Goal: Information Seeking & Learning: Learn about a topic

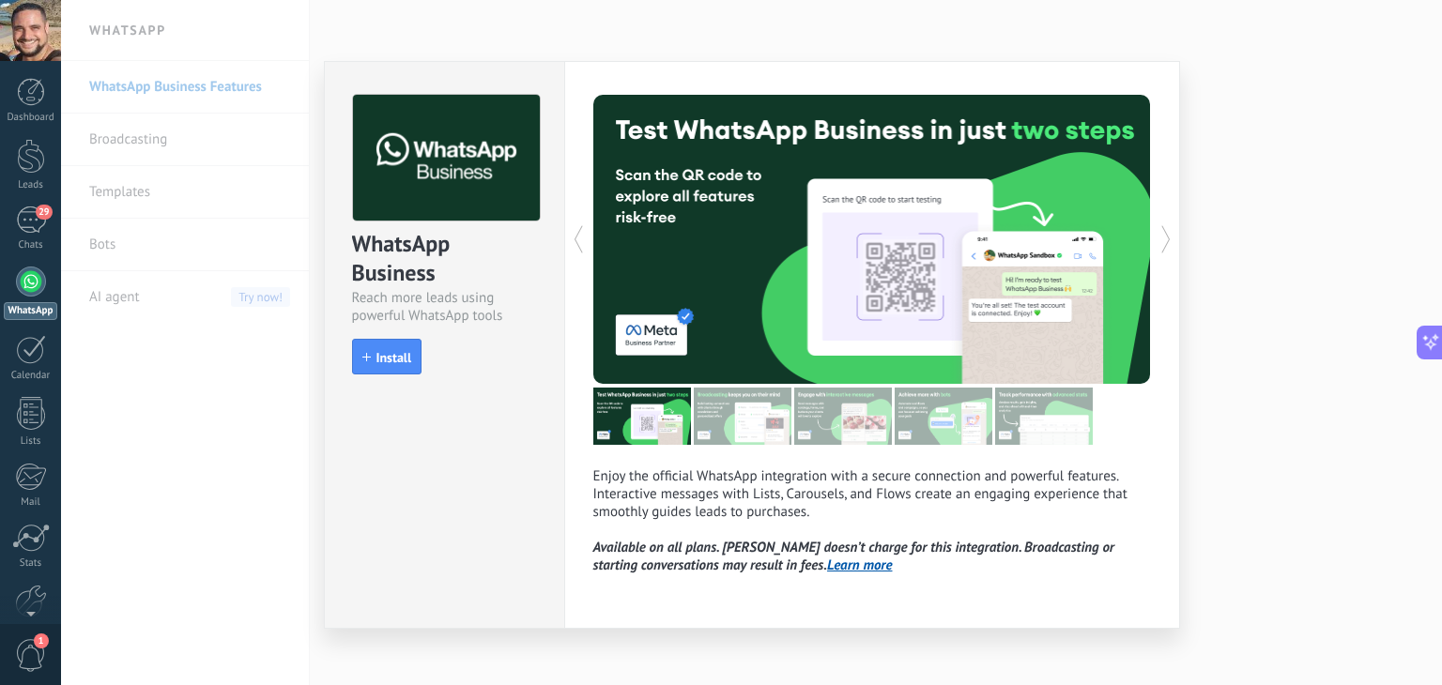
click at [218, 504] on div "WhatsApp Business Reach more leads using powerful WhatsApp tools install Instal…" at bounding box center [751, 342] width 1381 height 685
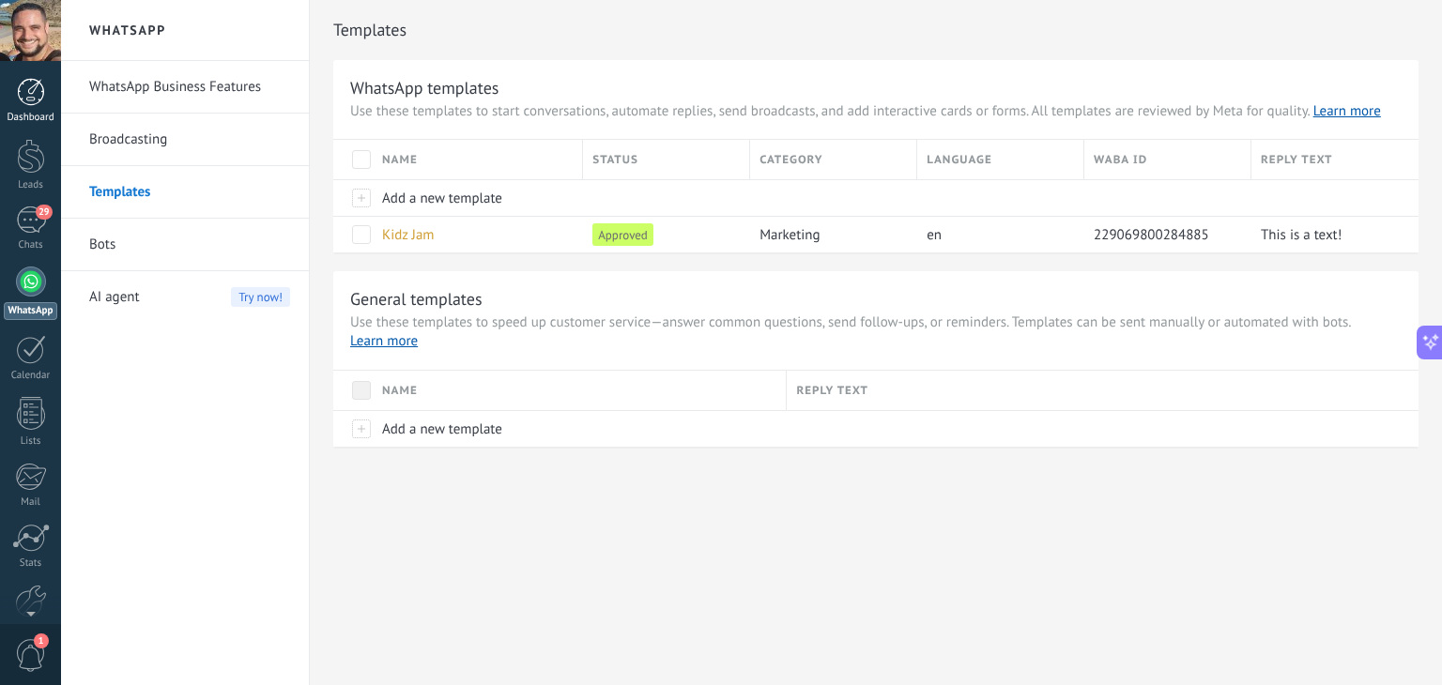
click at [37, 109] on link "Dashboard" at bounding box center [30, 101] width 61 height 46
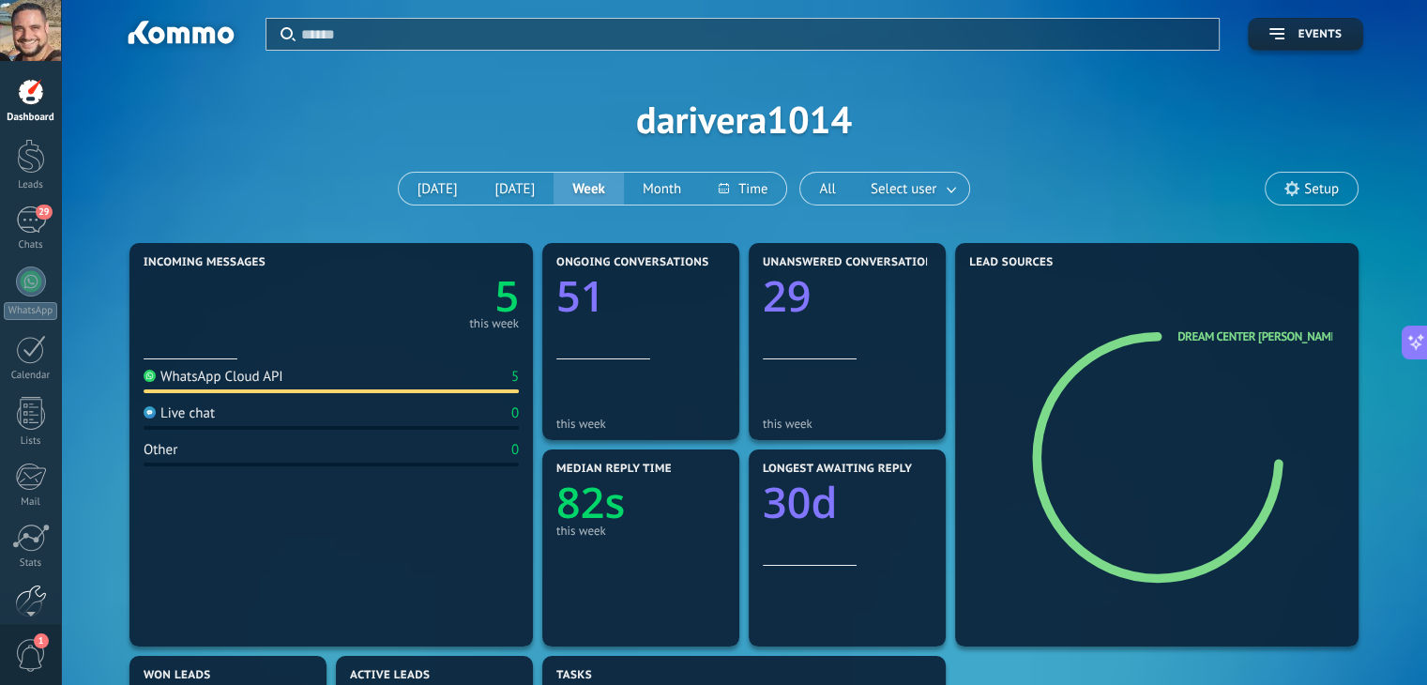
click at [30, 589] on div at bounding box center [31, 601] width 32 height 33
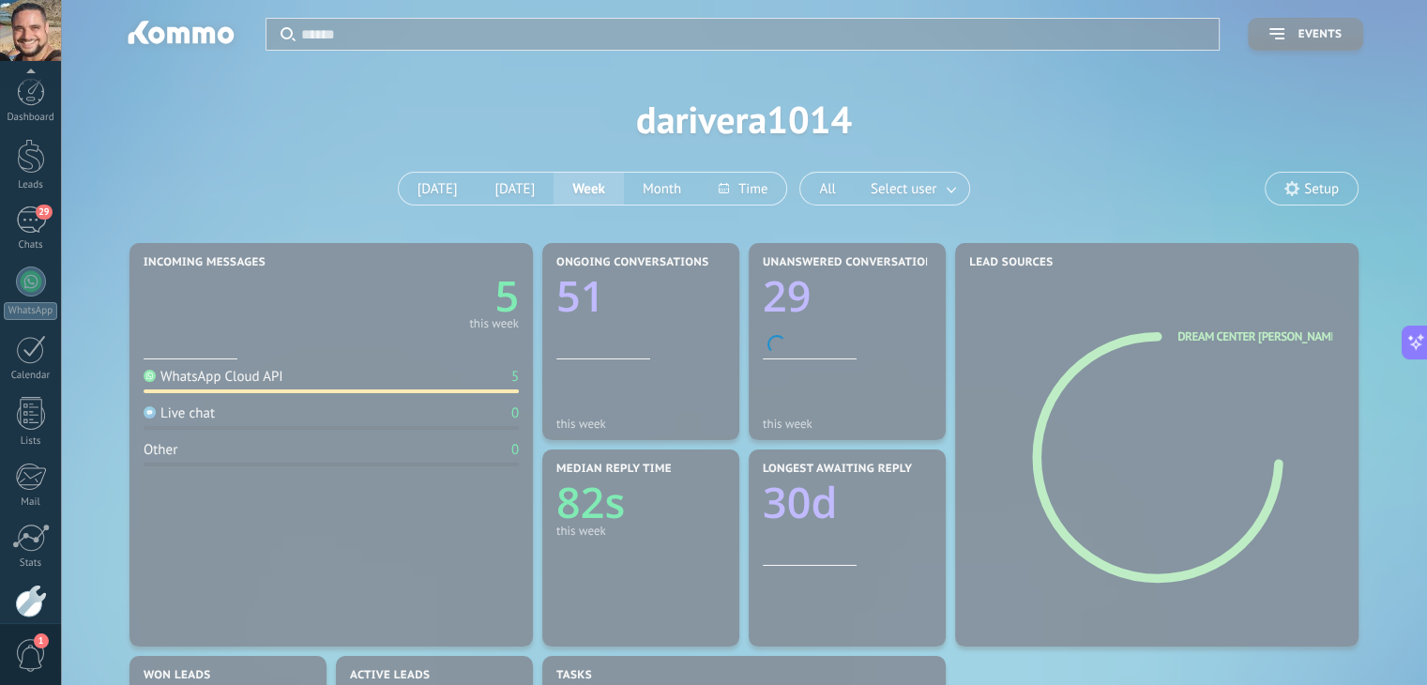
scroll to position [95, 0]
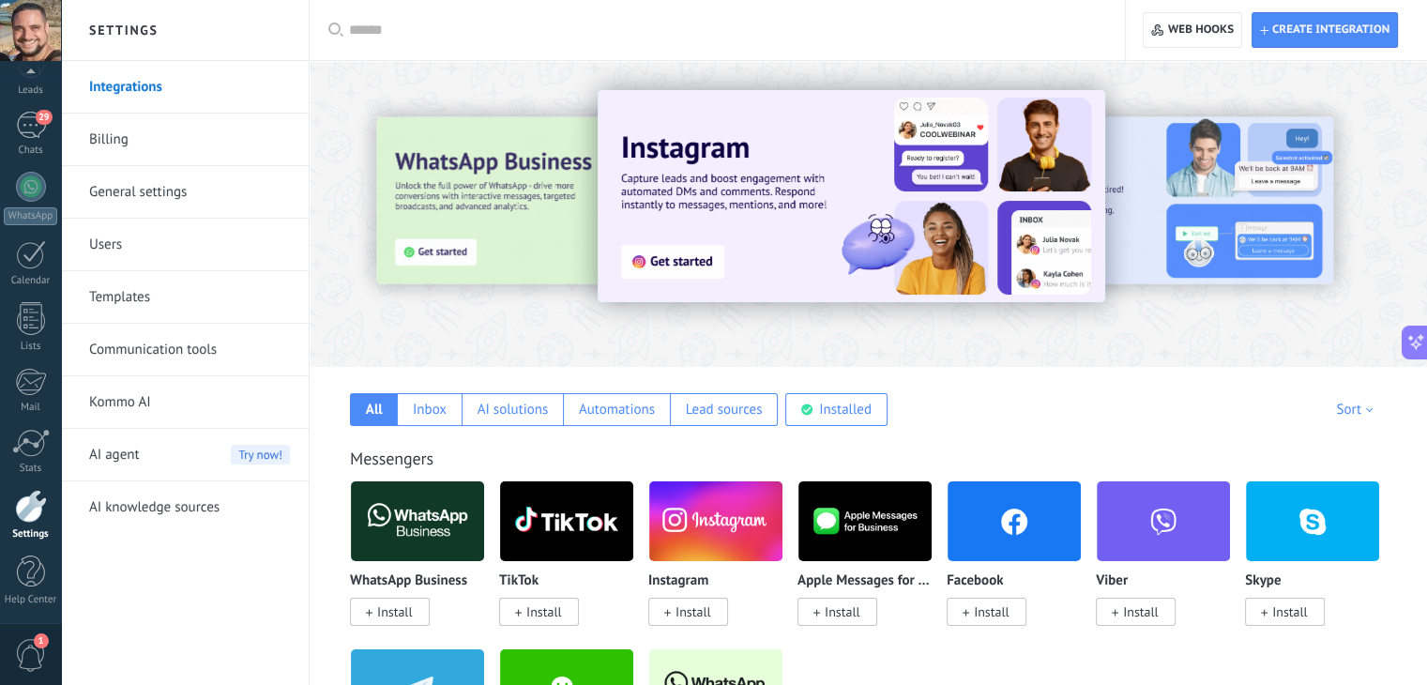
click at [139, 346] on link "Communication tools" at bounding box center [189, 350] width 201 height 53
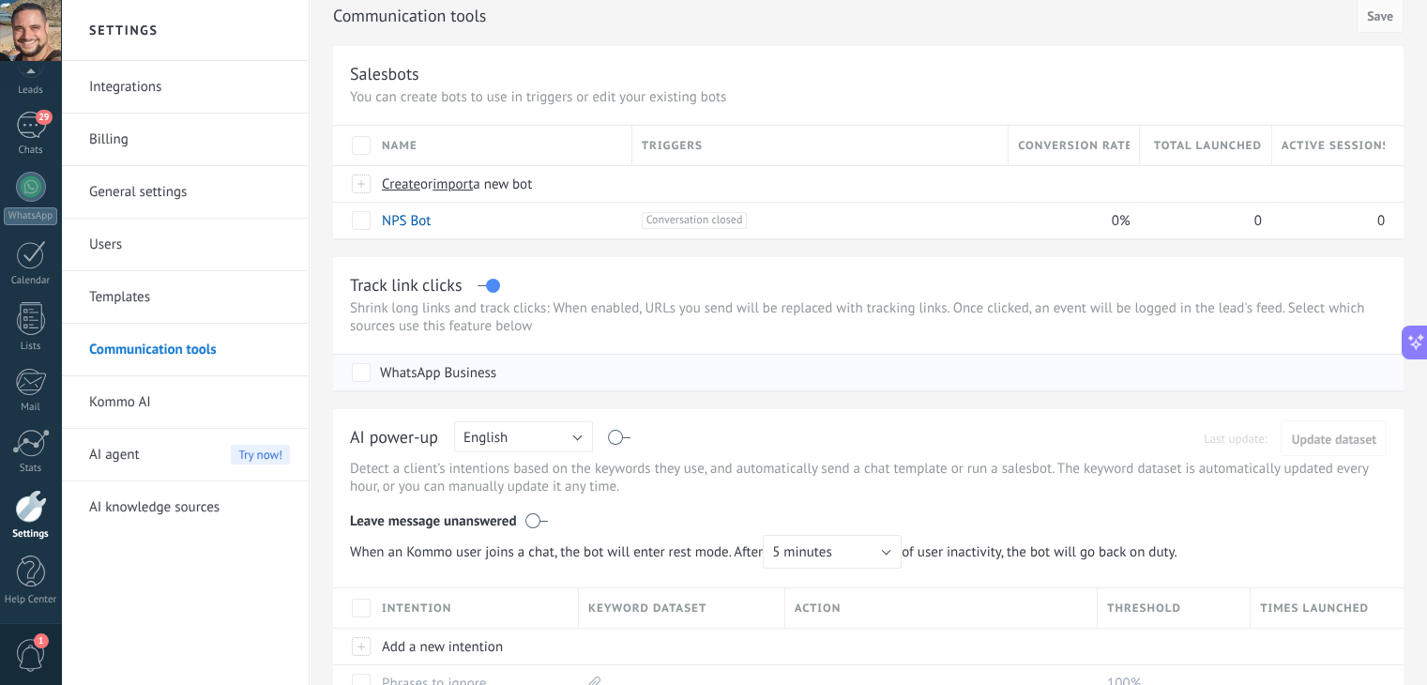
scroll to position [78, 0]
click at [596, 367] on div "WhatsApp Business" at bounding box center [871, 370] width 1038 height 36
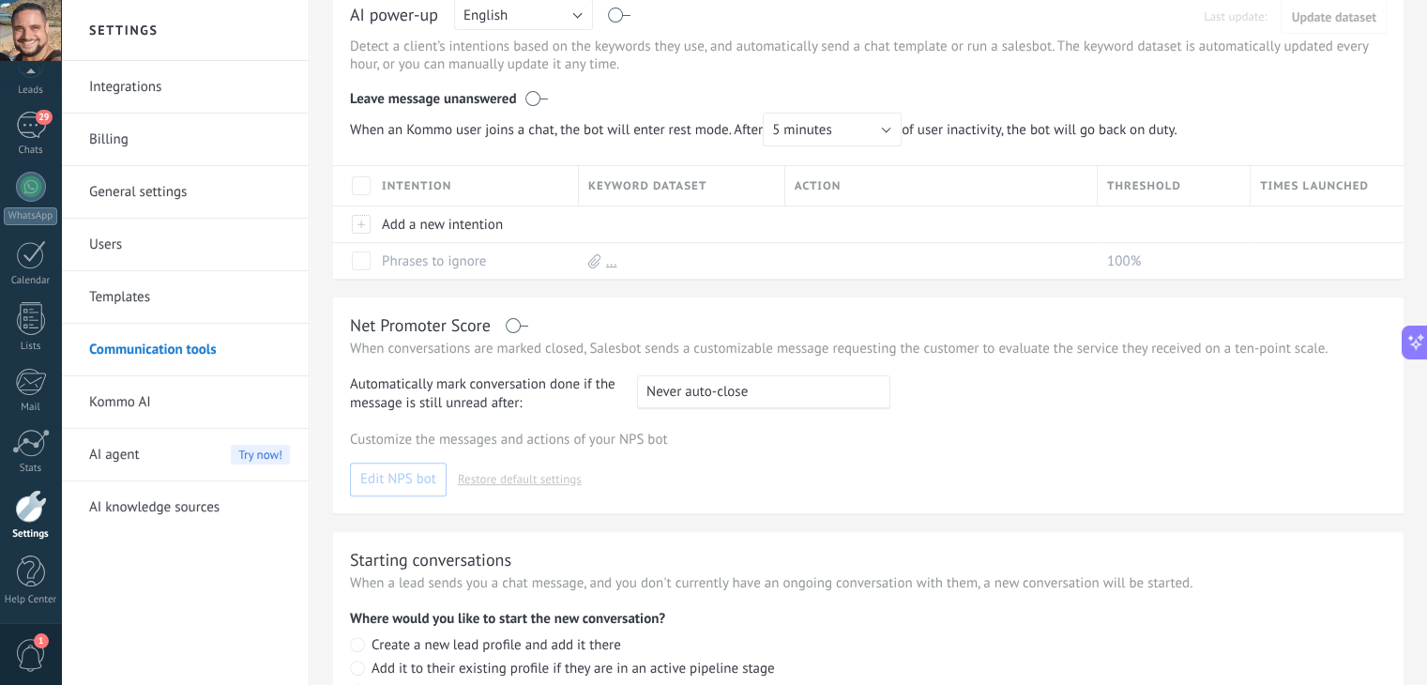
scroll to position [325, 0]
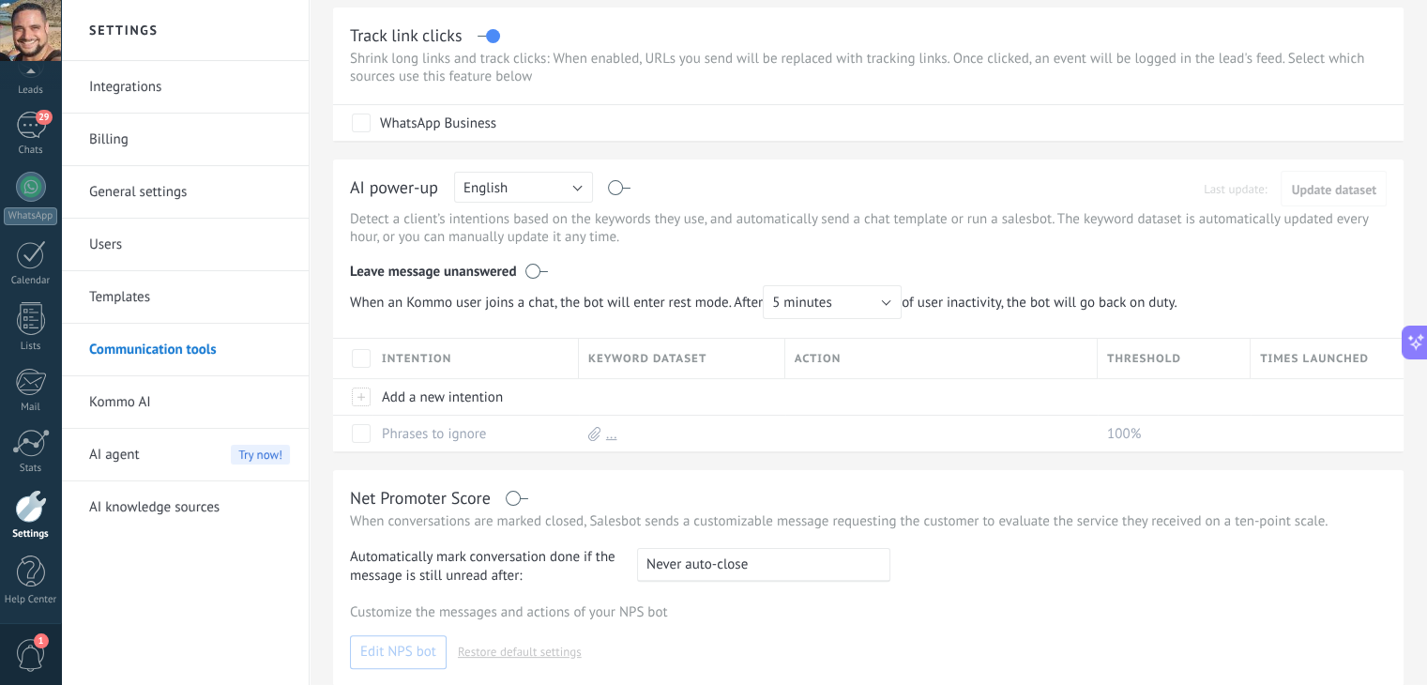
click at [165, 92] on link "Integrations" at bounding box center [189, 87] width 201 height 53
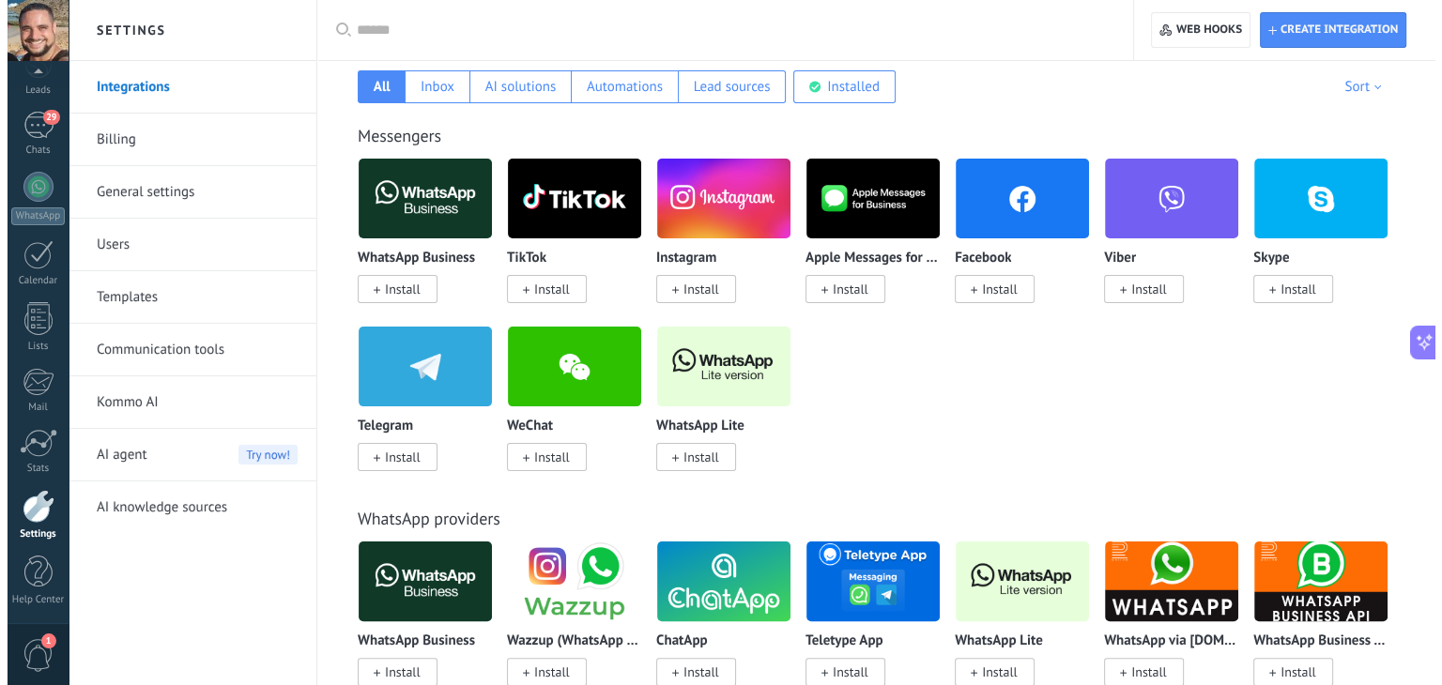
scroll to position [342, 0]
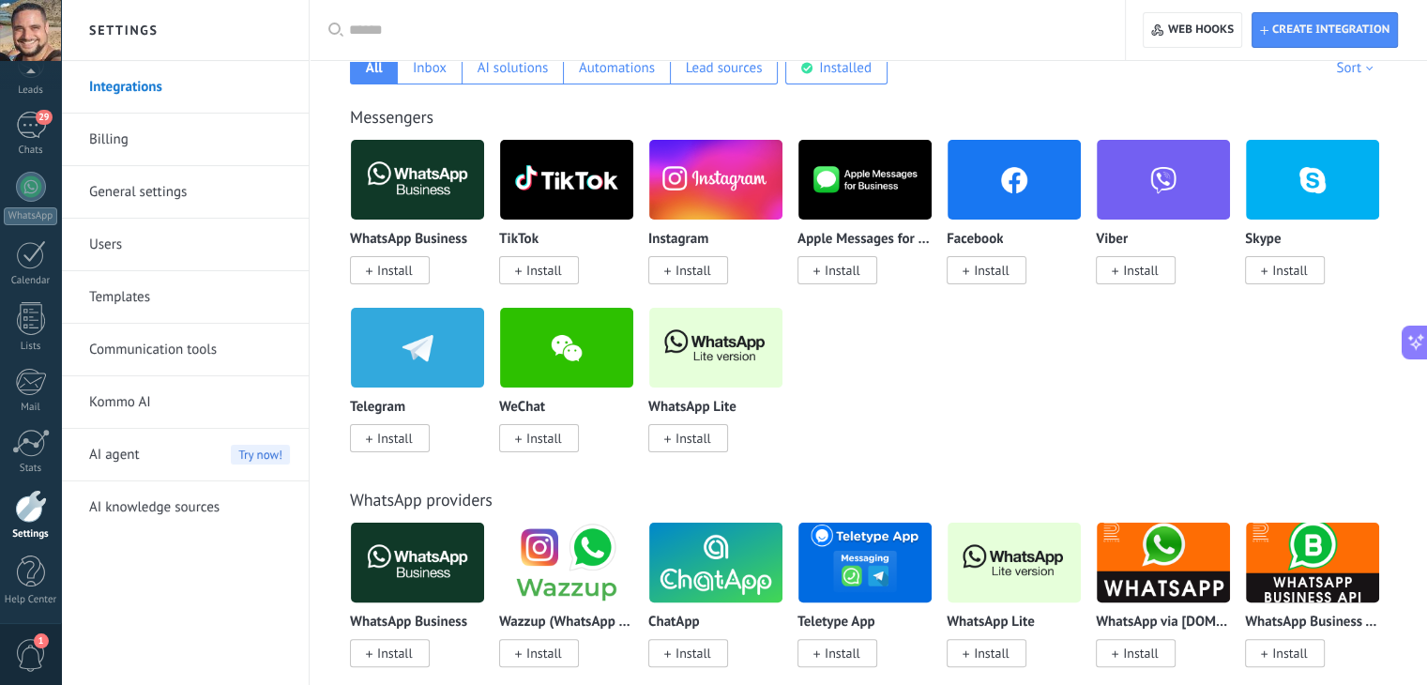
click at [574, 356] on img at bounding box center [566, 347] width 133 height 91
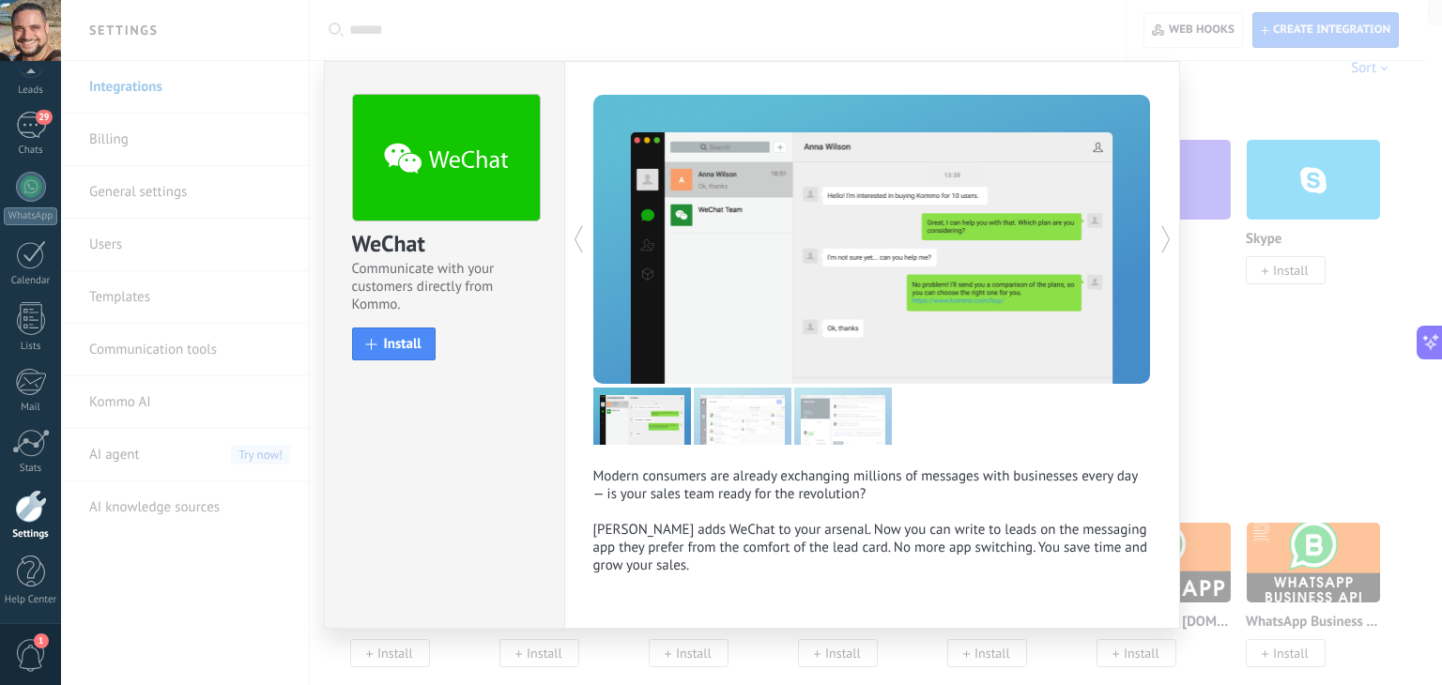
scroll to position [15, 0]
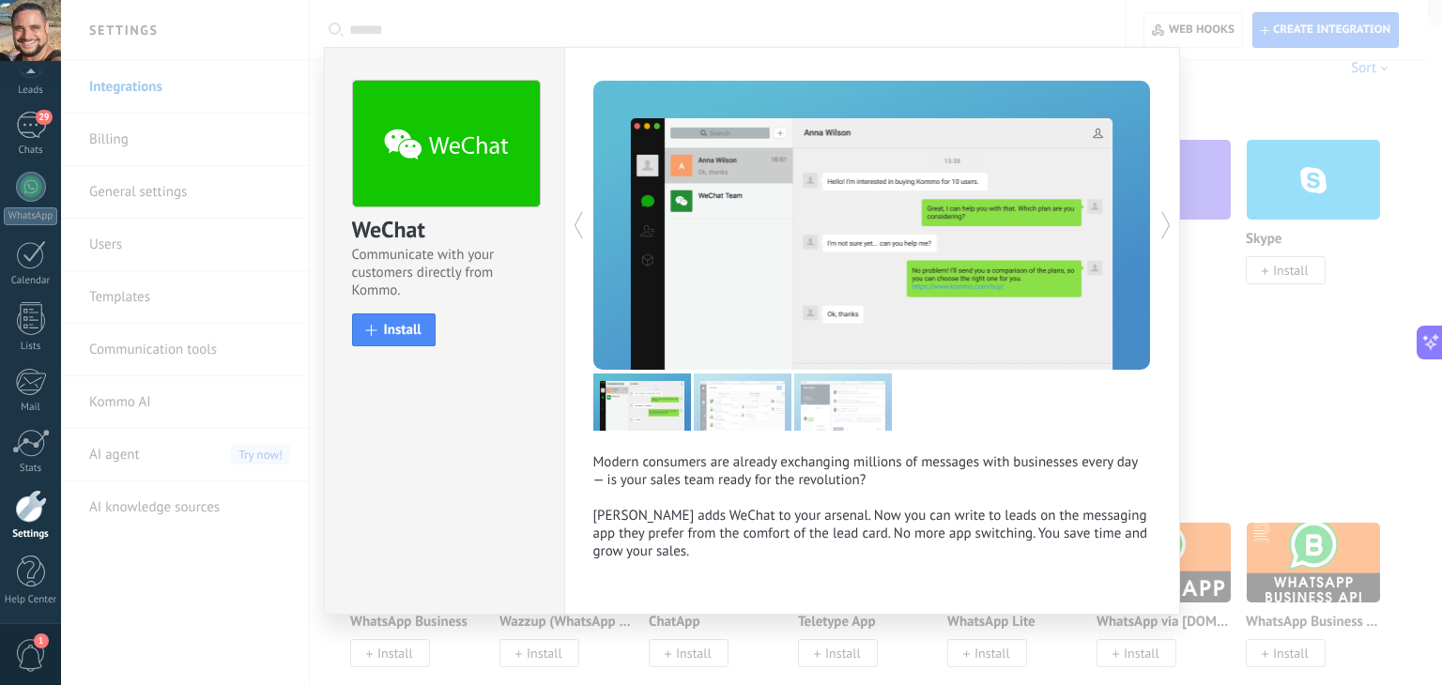
click at [1250, 411] on div "WeChat Communicate with your customers directly from Kommo. install Install Mod…" at bounding box center [751, 342] width 1381 height 685
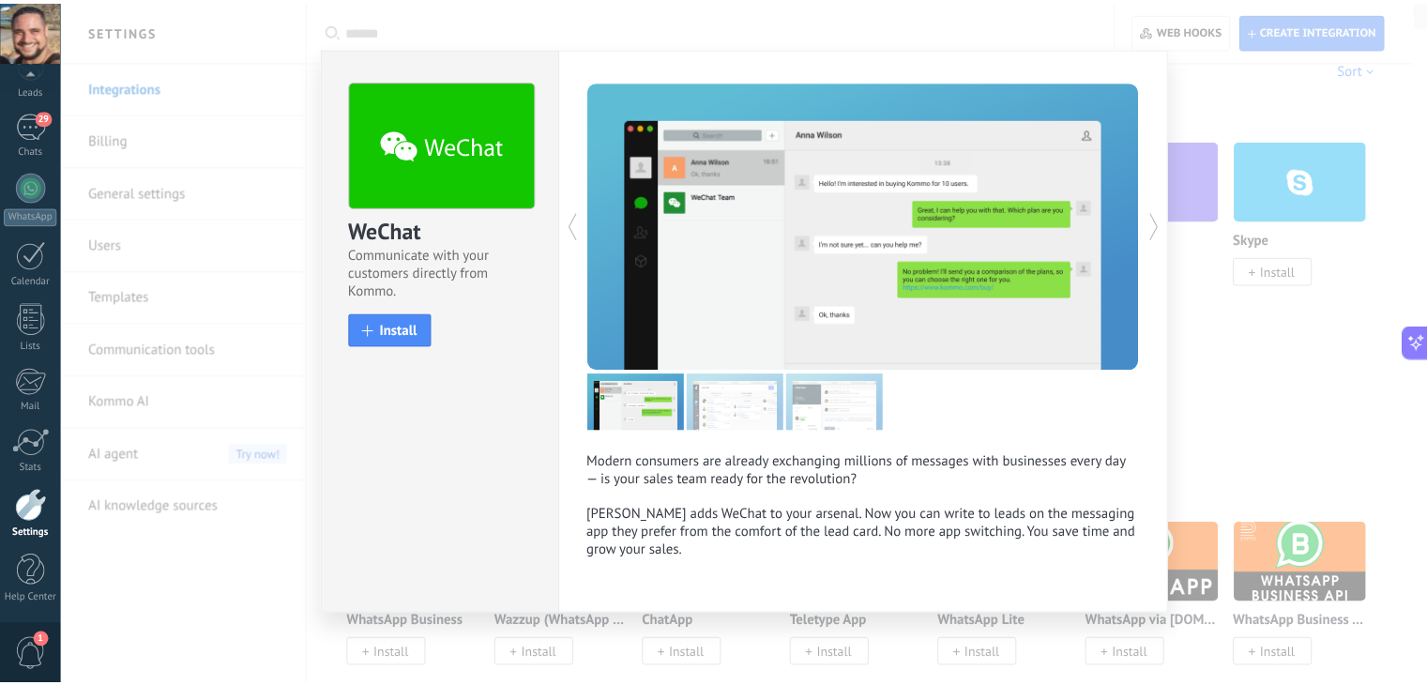
scroll to position [0, 0]
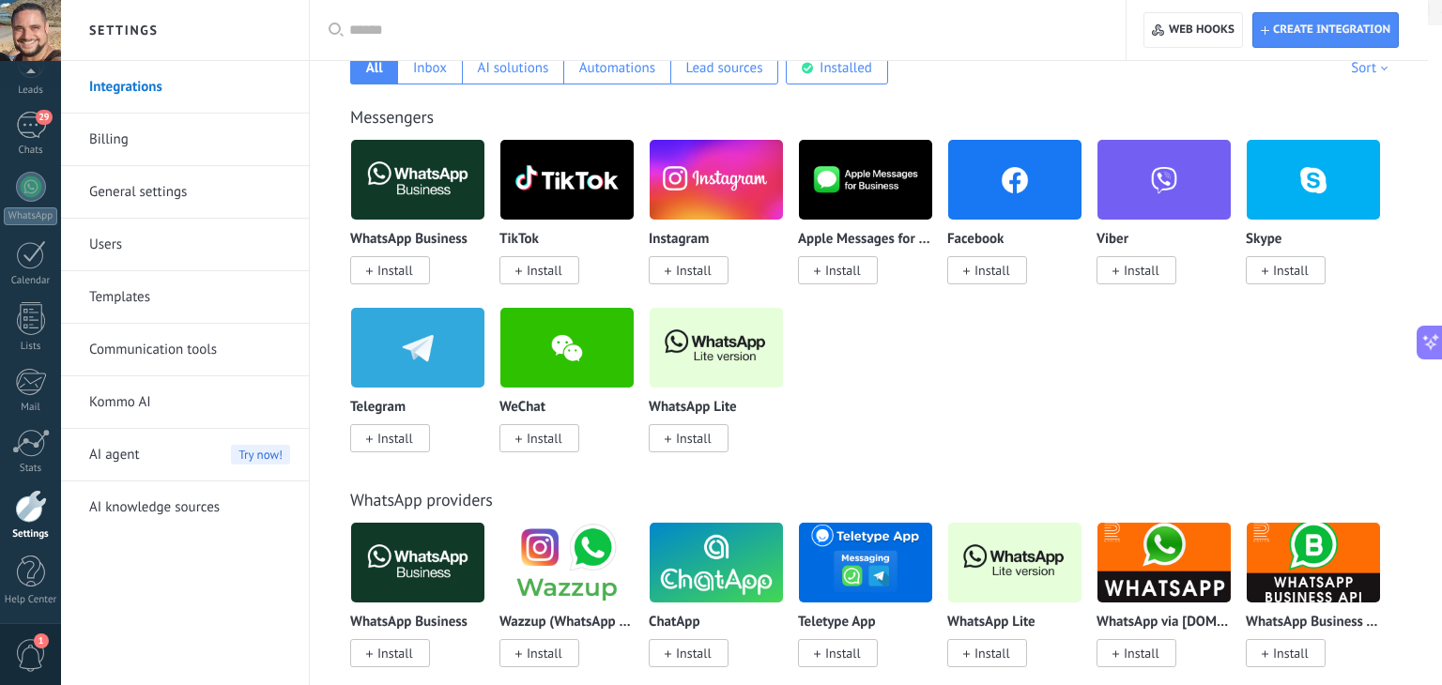
click at [1250, 411] on div at bounding box center [751, 342] width 1381 height 685
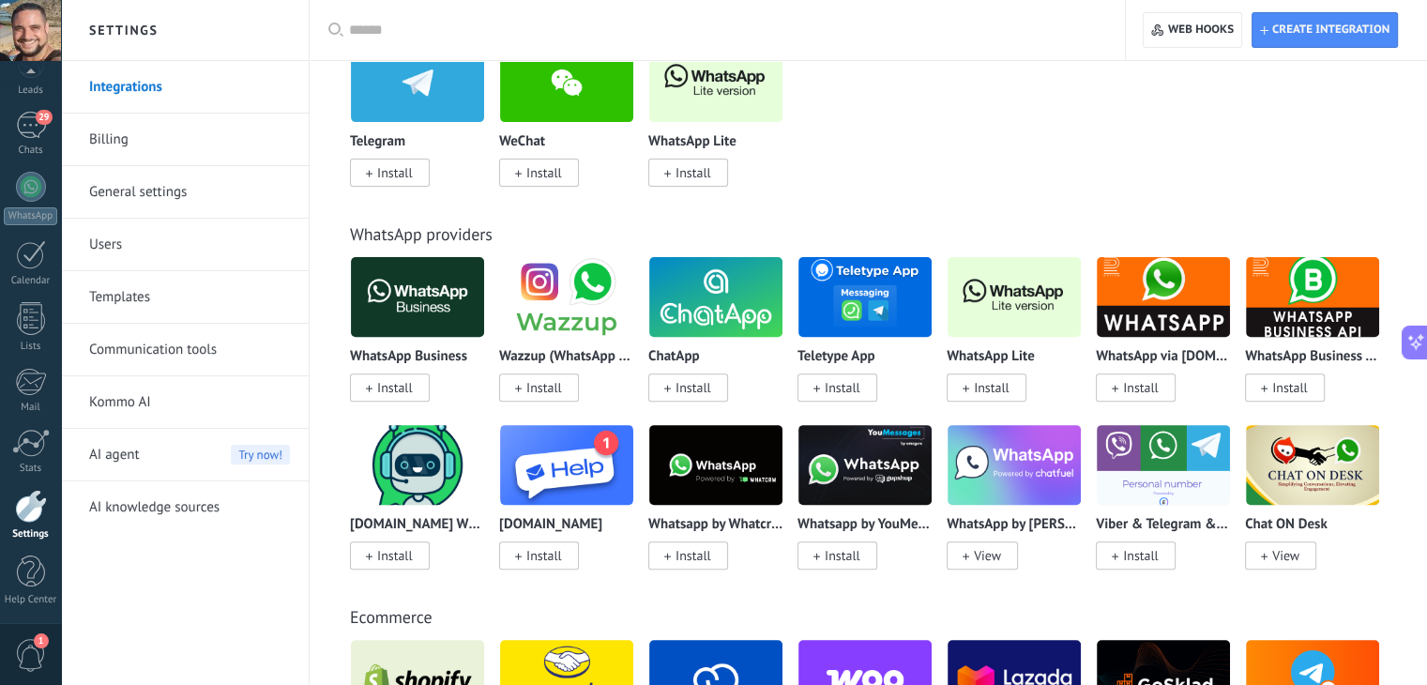
scroll to position [608, 0]
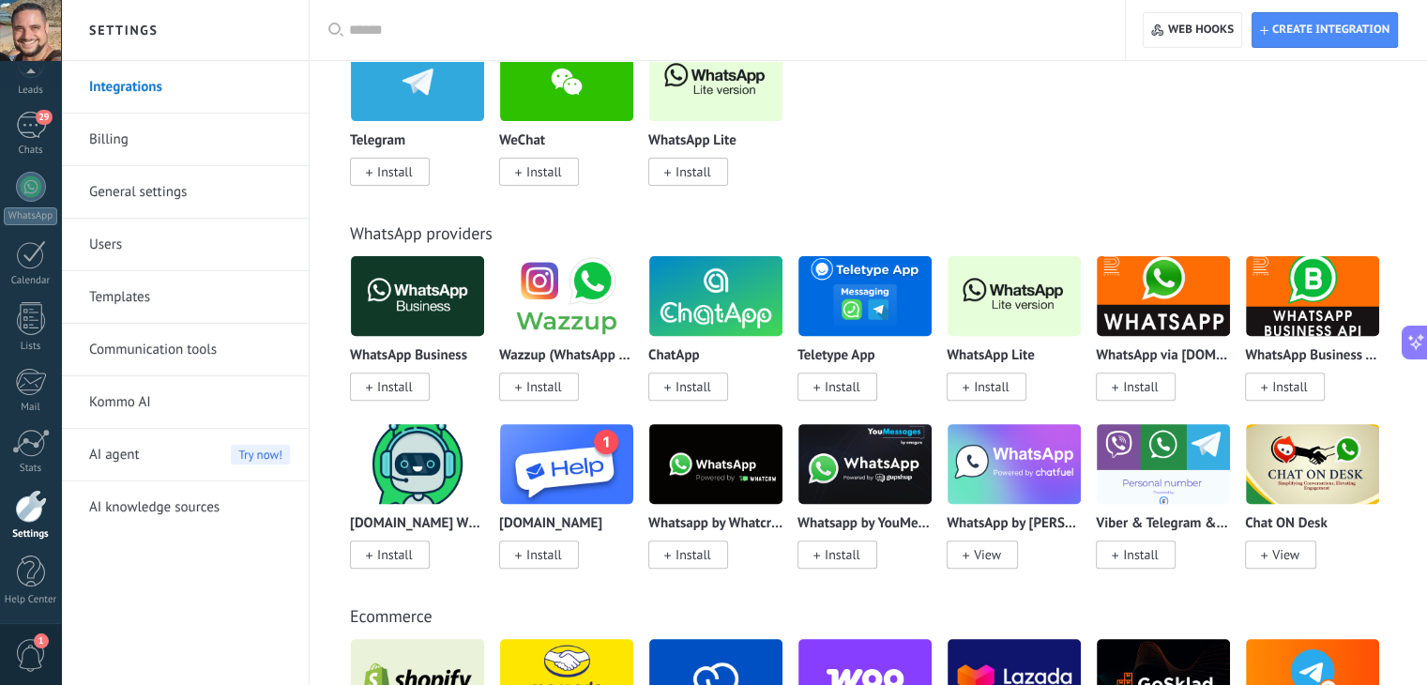
click at [706, 298] on img at bounding box center [715, 296] width 133 height 91
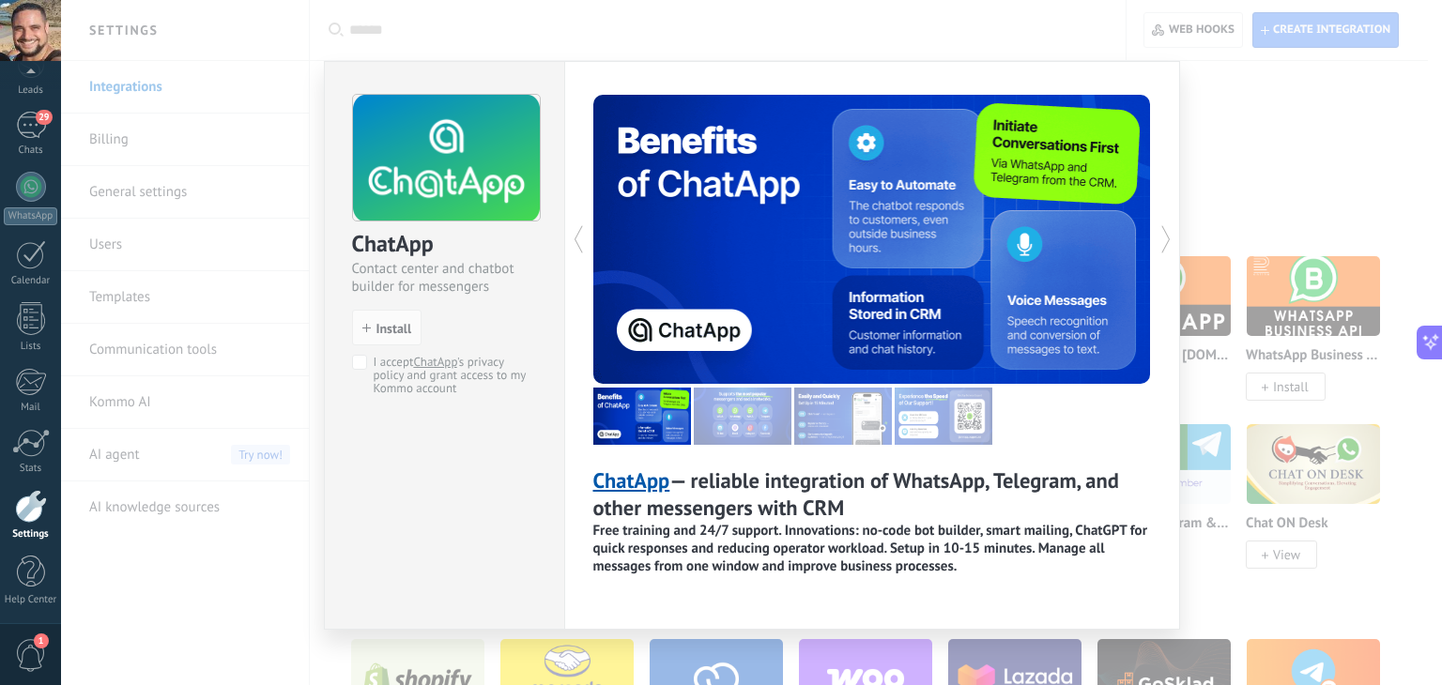
click at [1156, 234] on icon at bounding box center [1165, 240] width 19 height 38
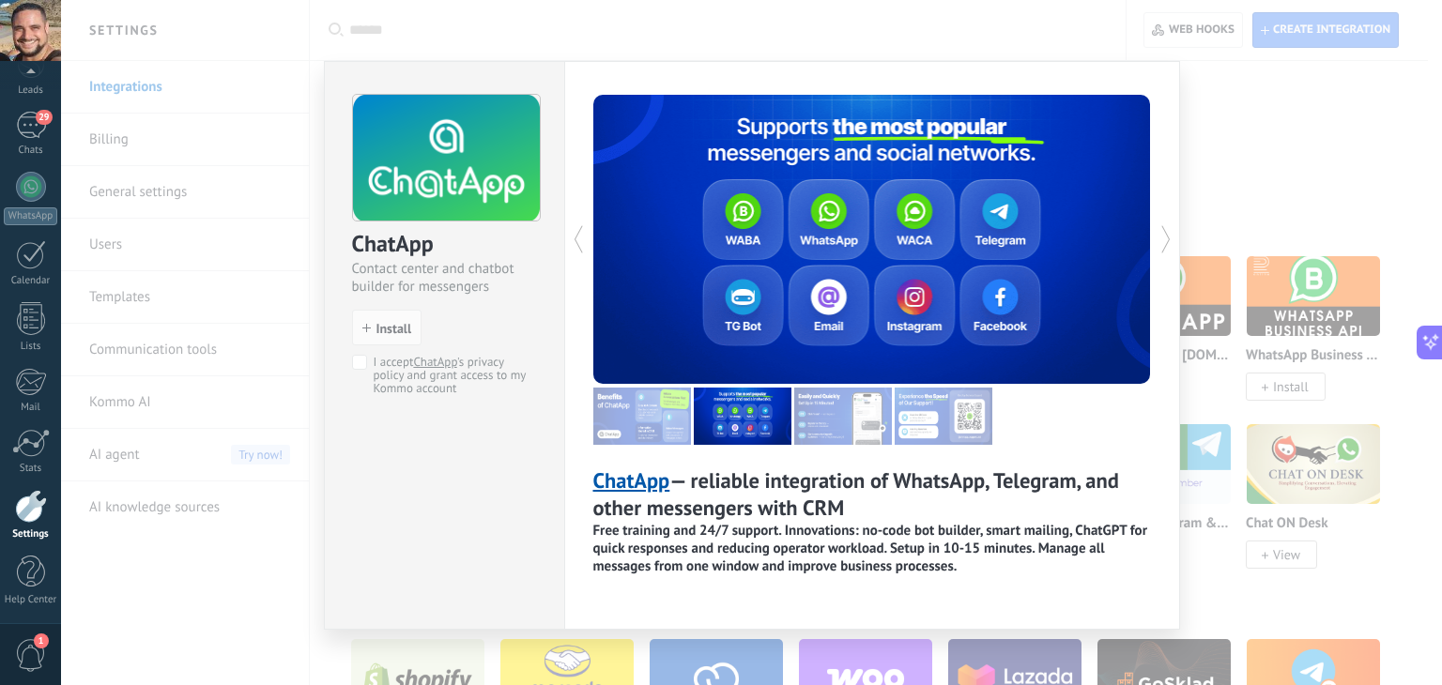
click at [1156, 234] on icon at bounding box center [1165, 240] width 19 height 38
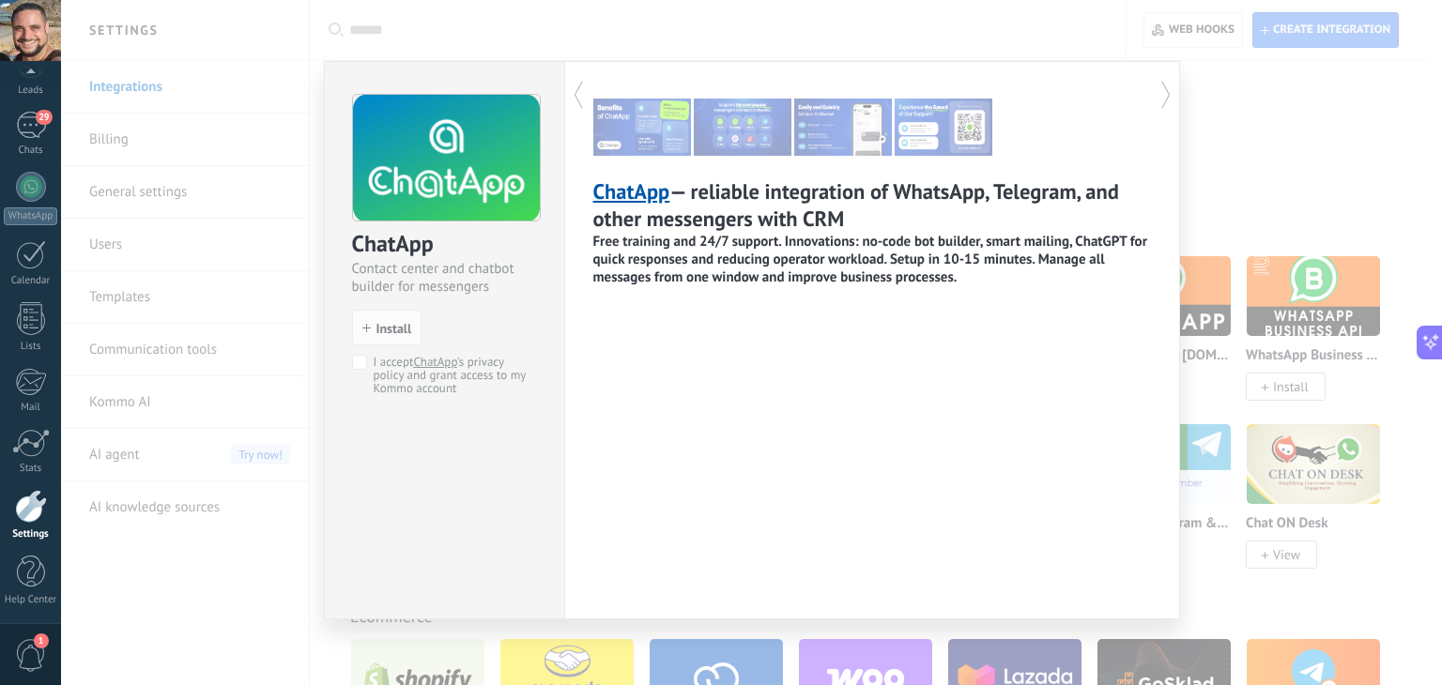
click at [1155, 234] on div "ChatApp — reliable integration of WhatsApp, Telegram, and other messengers with…" at bounding box center [872, 340] width 616 height 558
click at [1231, 140] on div "ChatApp Contact center and chatbot builder for messengers install Install I acc…" at bounding box center [751, 342] width 1381 height 685
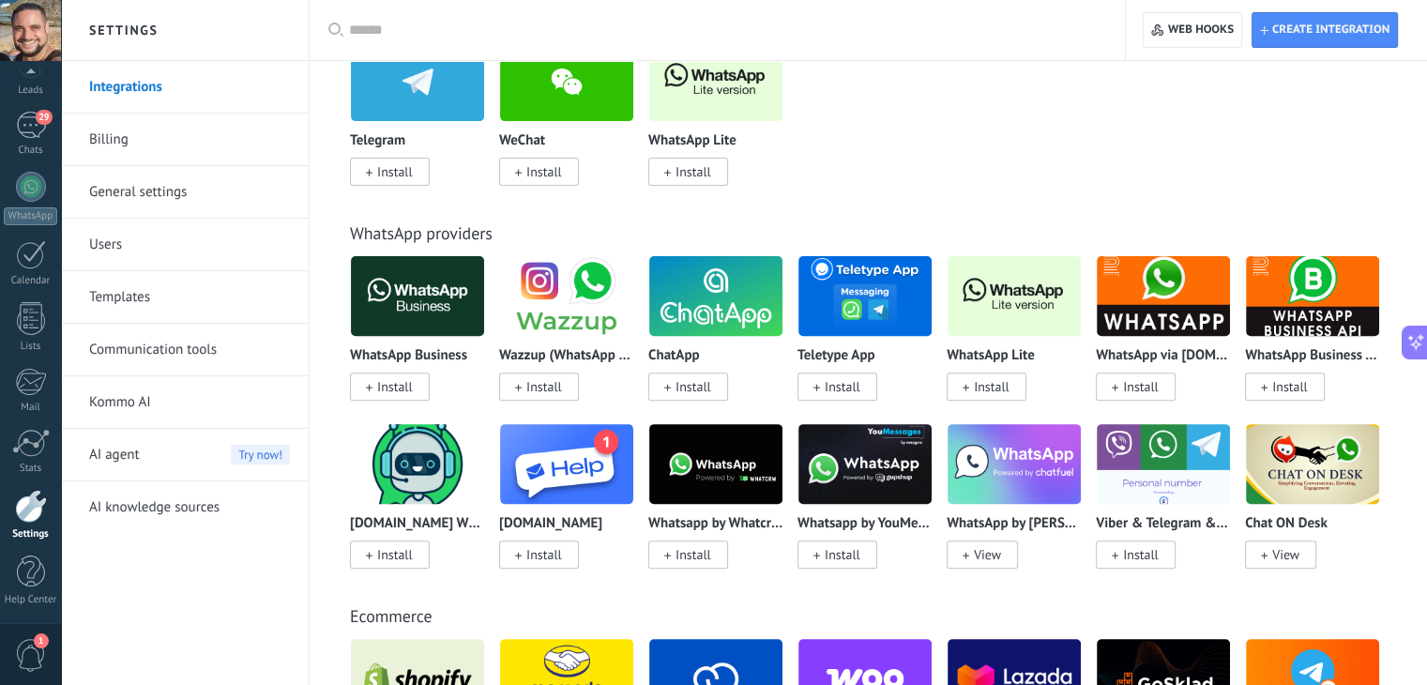
click at [1151, 296] on img at bounding box center [1163, 296] width 133 height 91
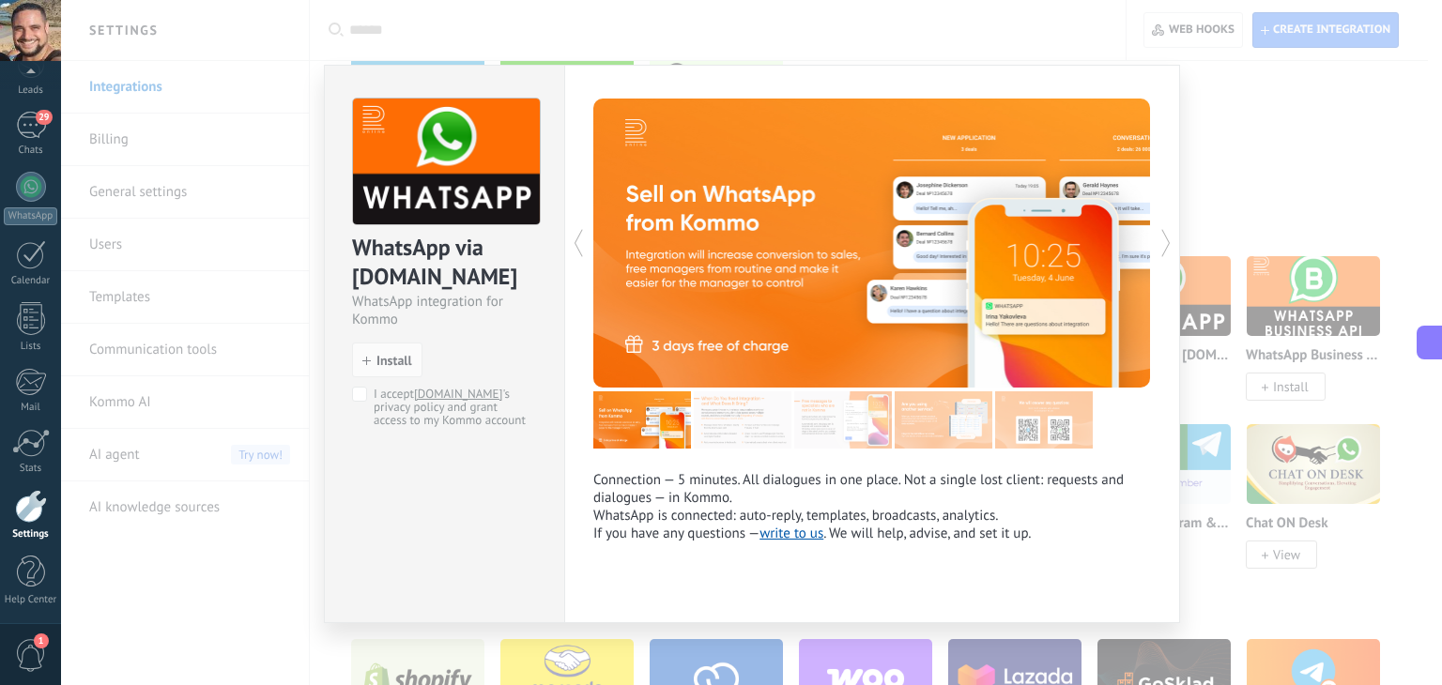
click at [1166, 244] on icon at bounding box center [1165, 243] width 19 height 38
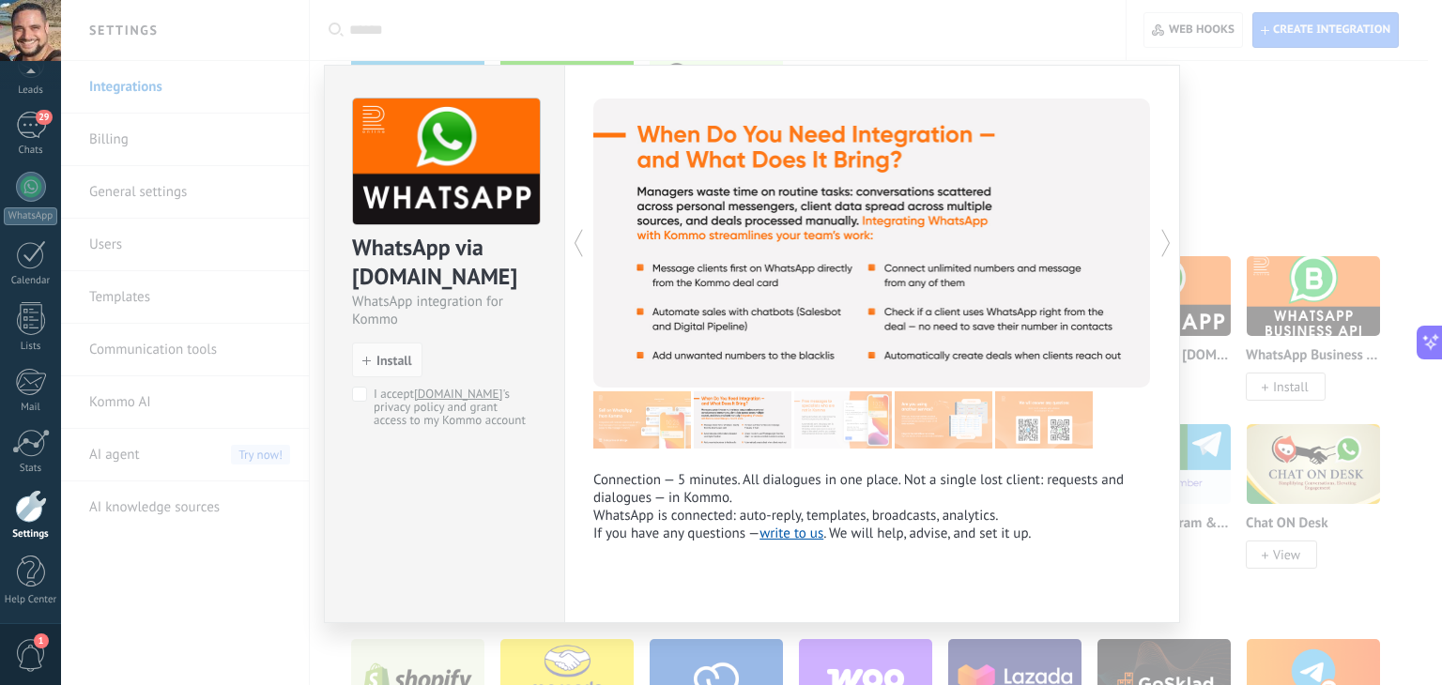
click at [1166, 244] on icon at bounding box center [1165, 243] width 19 height 38
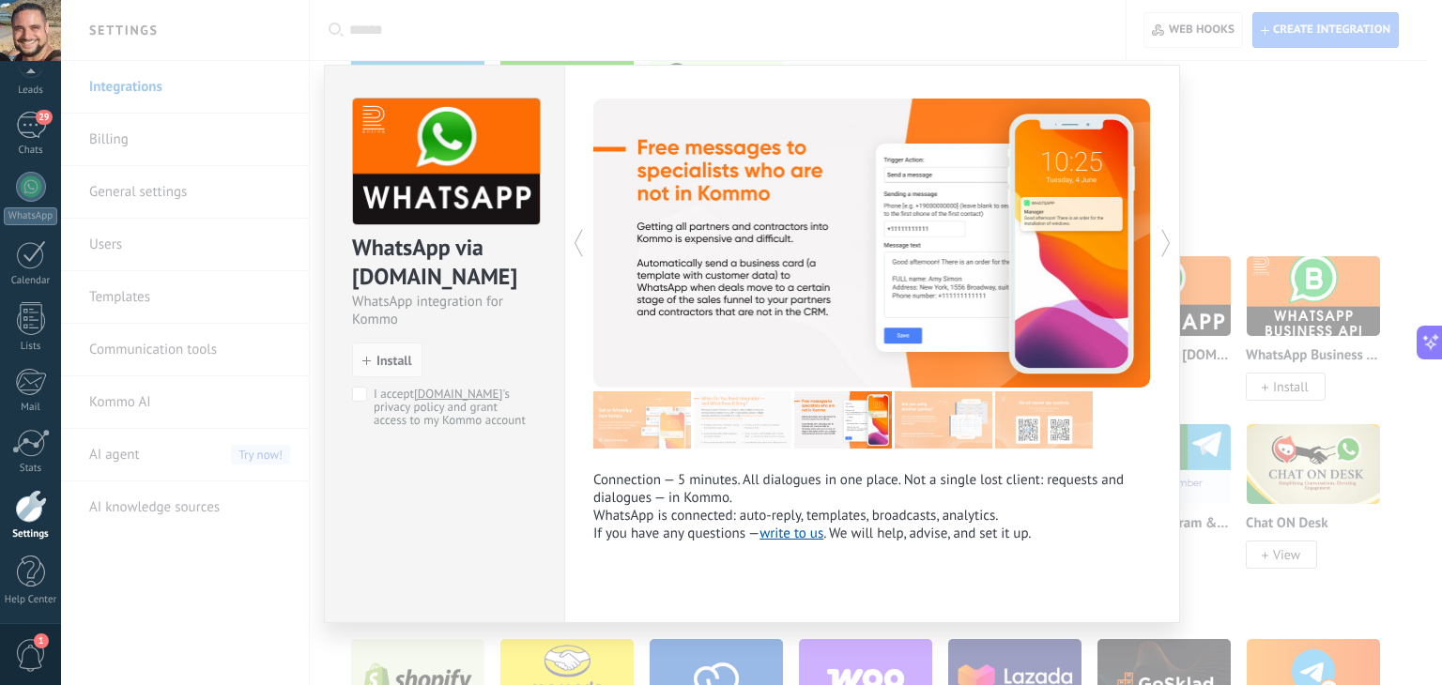
click at [1166, 244] on icon at bounding box center [1165, 243] width 19 height 38
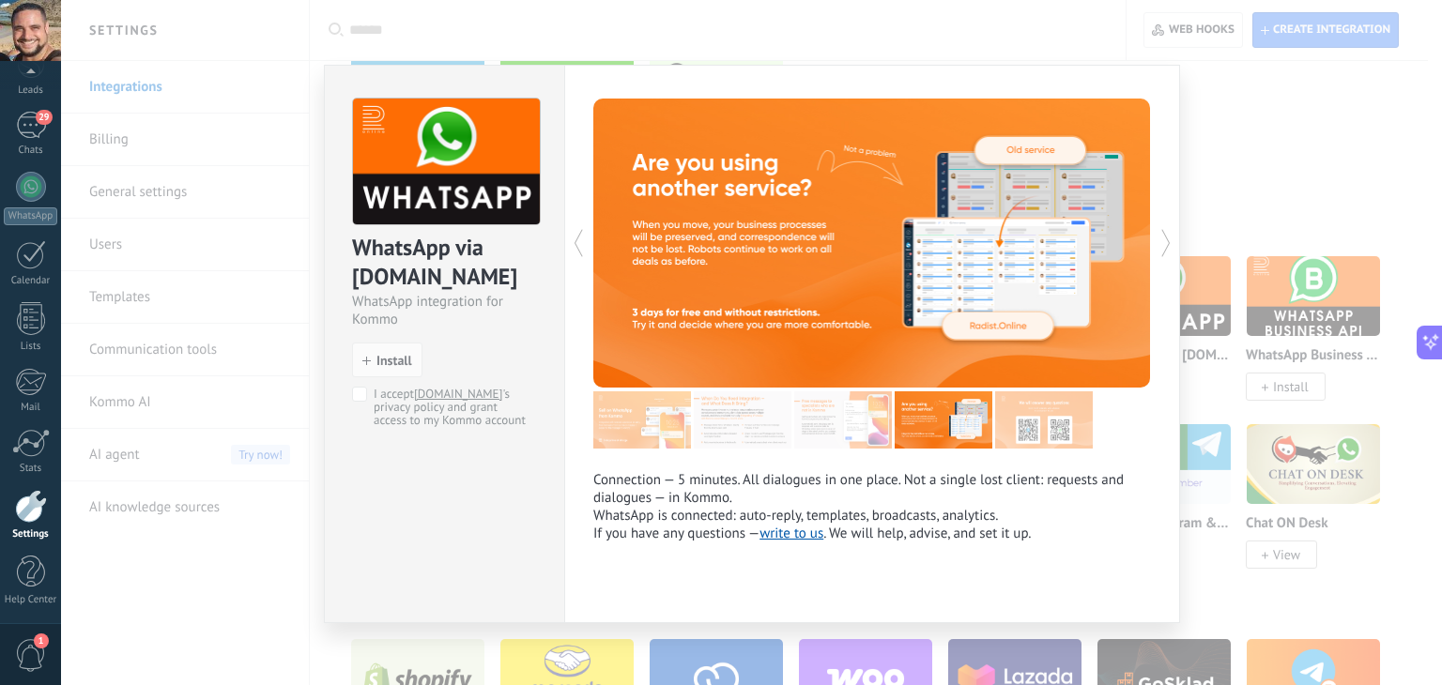
click at [1275, 181] on div "WhatsApp via [DOMAIN_NAME] WhatsApp integration for Kommo install Install I acc…" at bounding box center [751, 342] width 1381 height 685
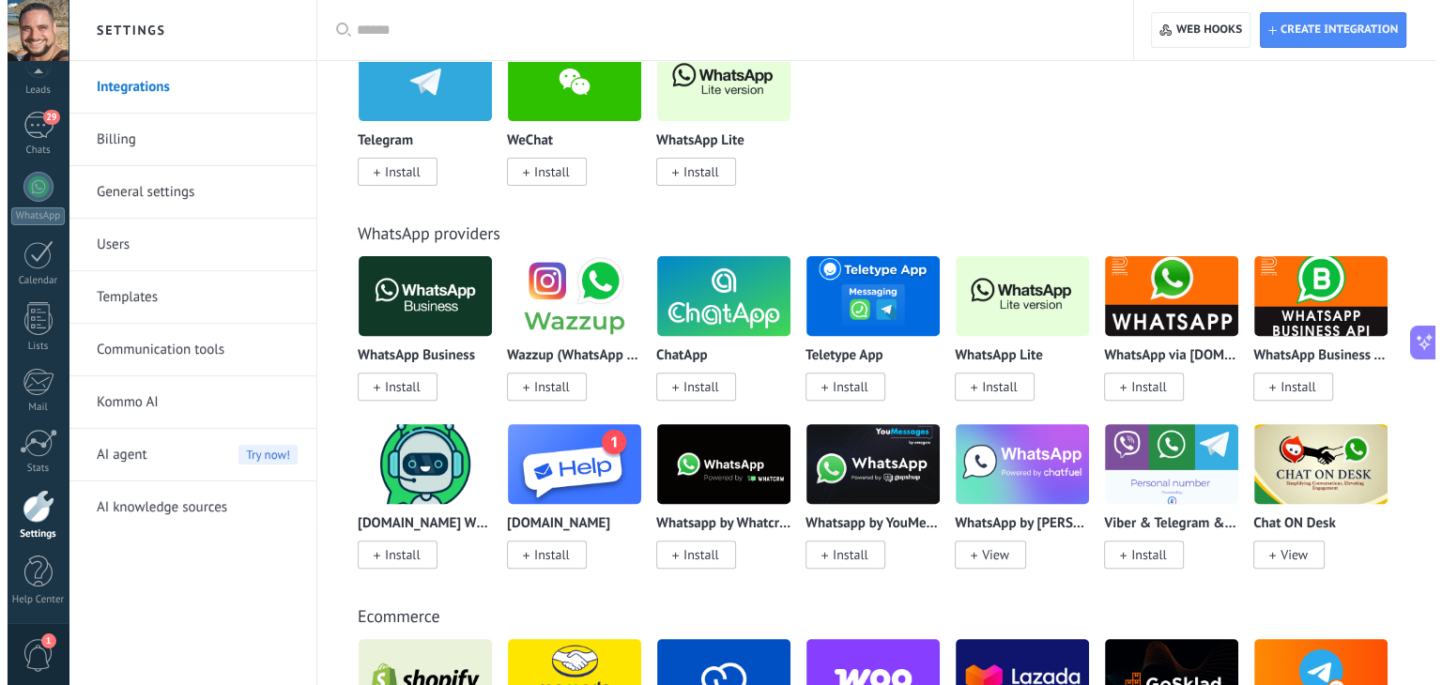
scroll to position [664, 0]
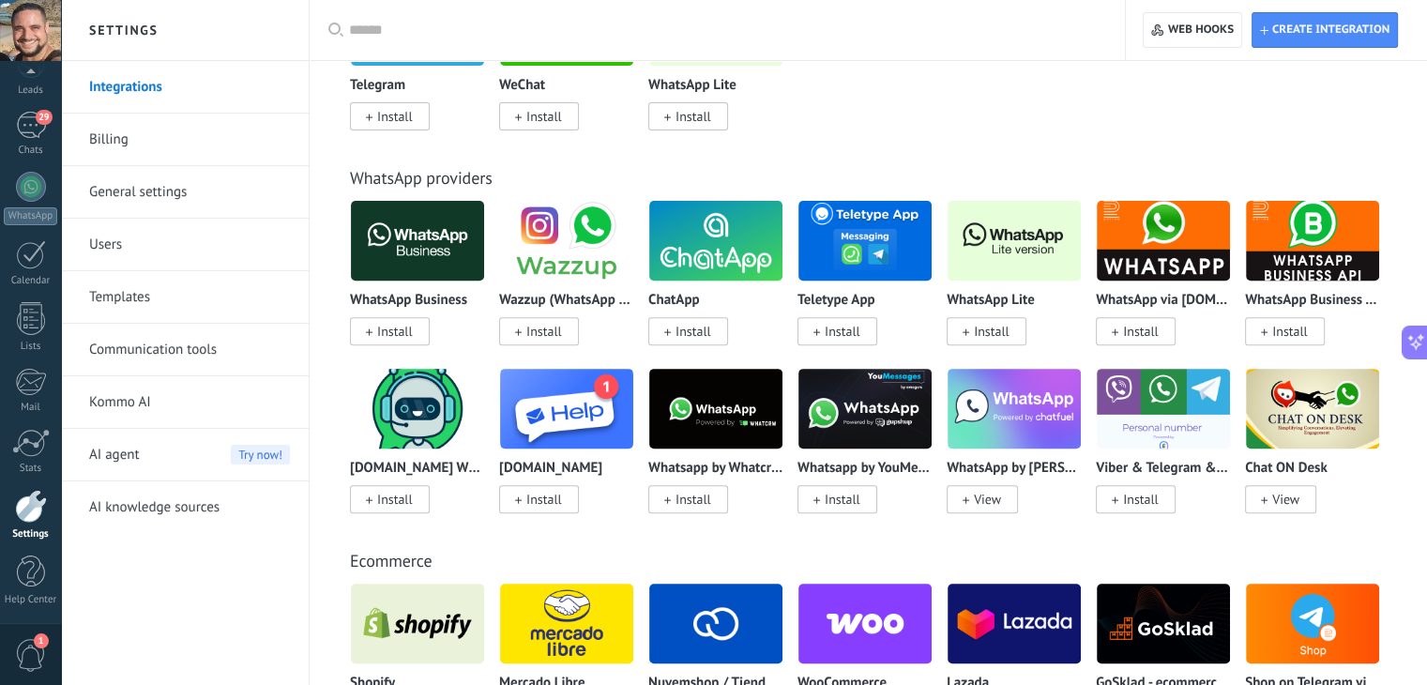
click at [729, 434] on img at bounding box center [715, 408] width 133 height 91
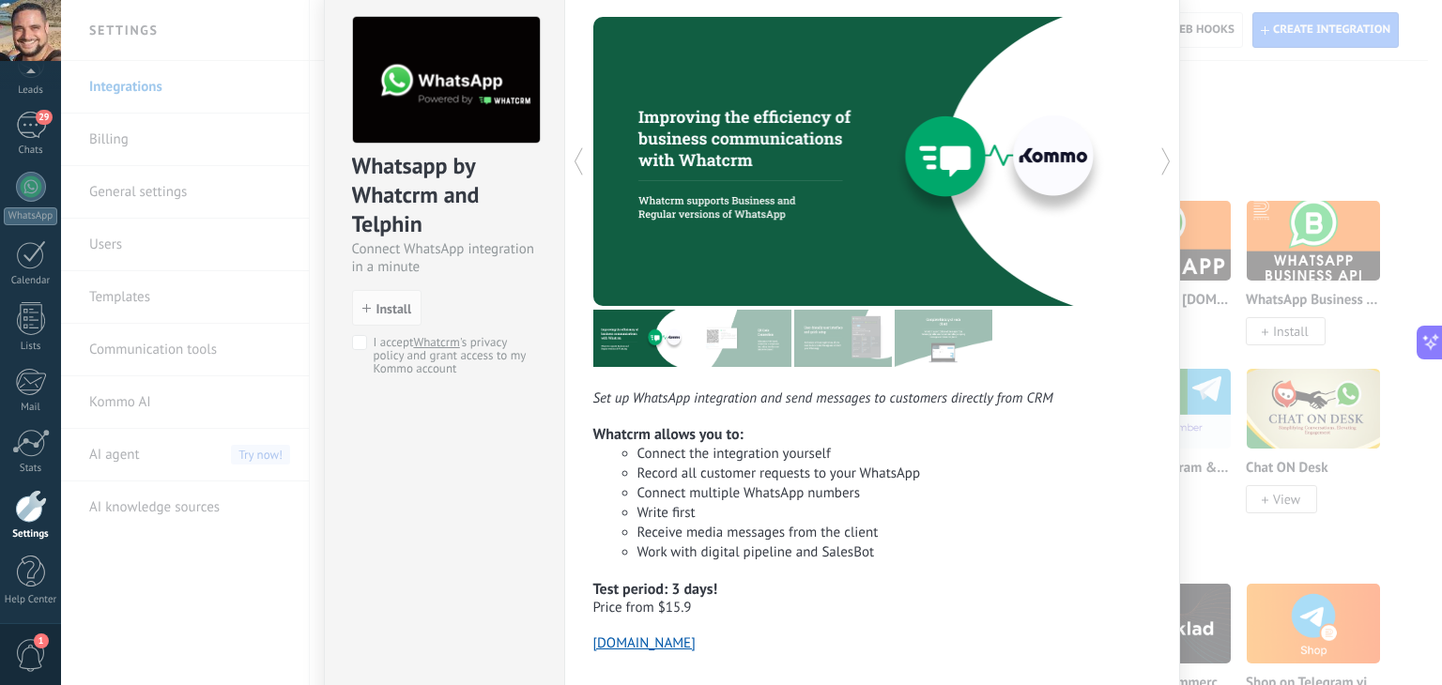
scroll to position [6, 0]
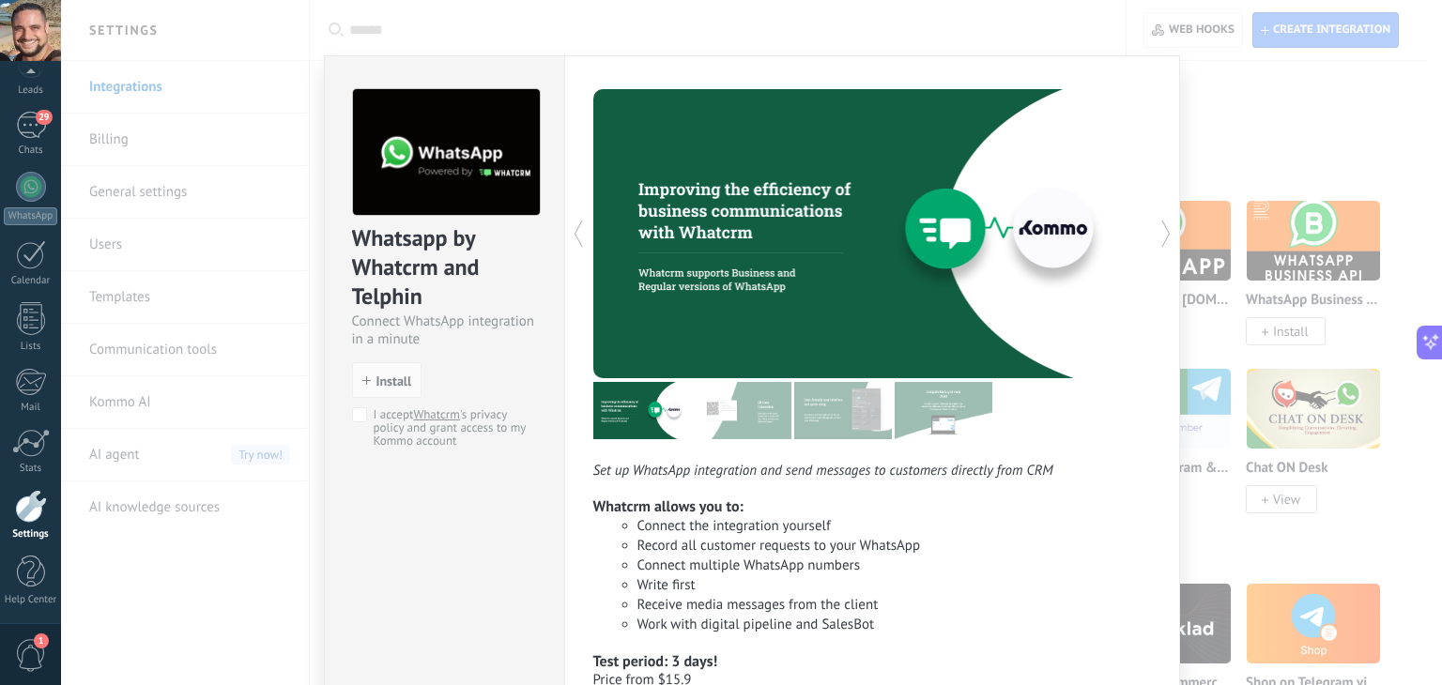
click at [1143, 227] on div at bounding box center [1011, 233] width 279 height 289
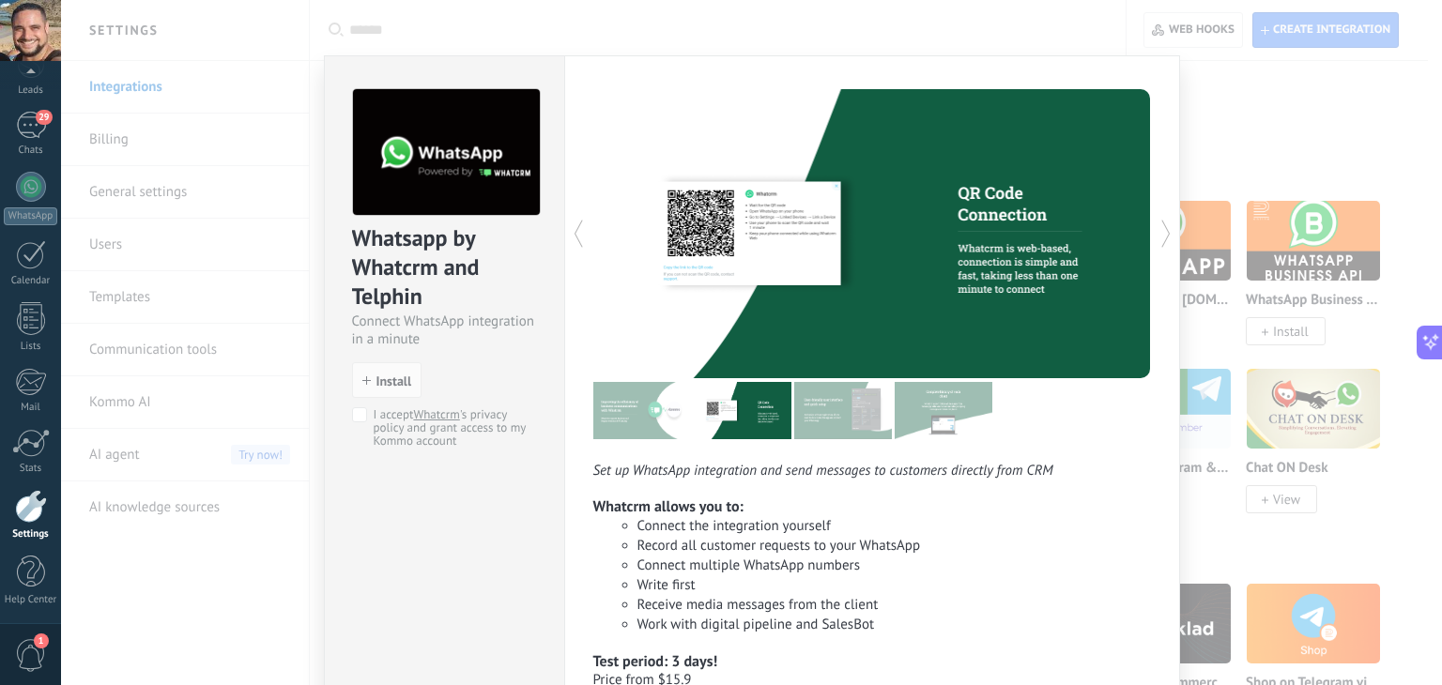
click at [1143, 227] on div at bounding box center [1011, 233] width 279 height 289
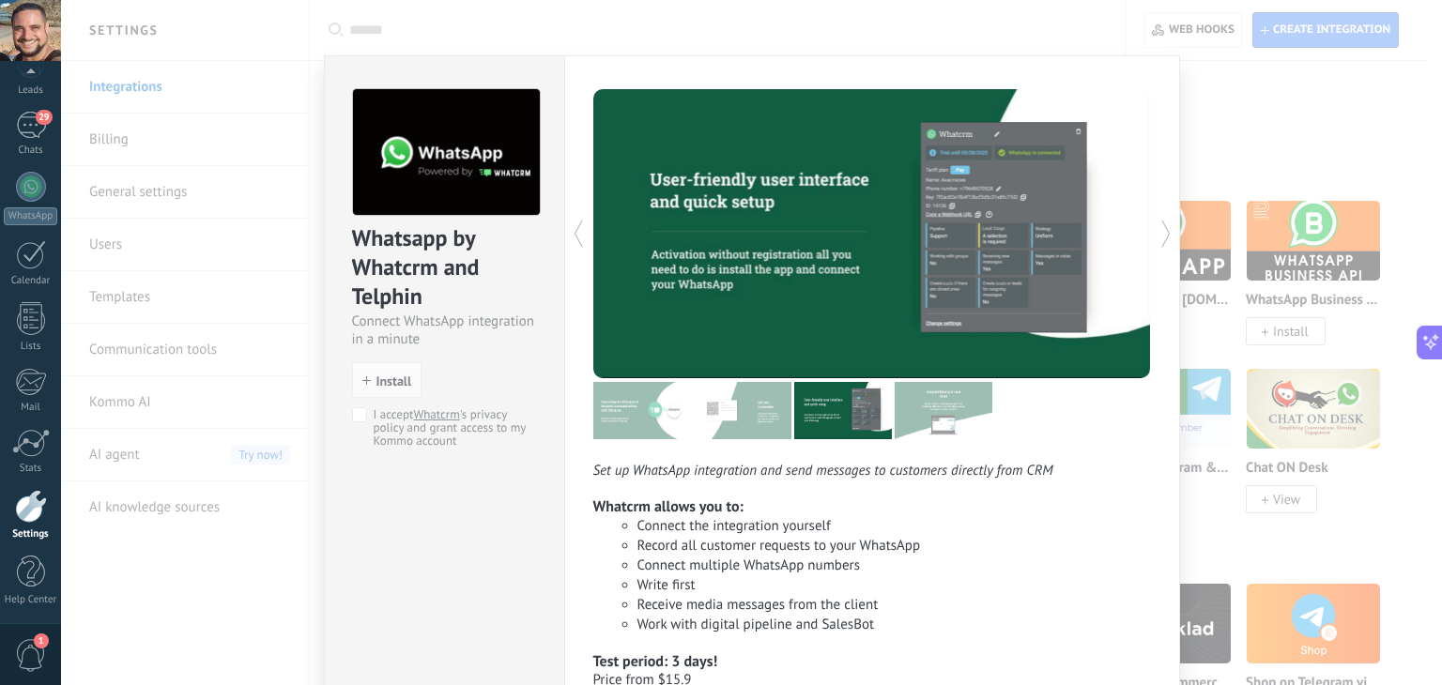
click at [1143, 227] on div at bounding box center [1011, 233] width 279 height 289
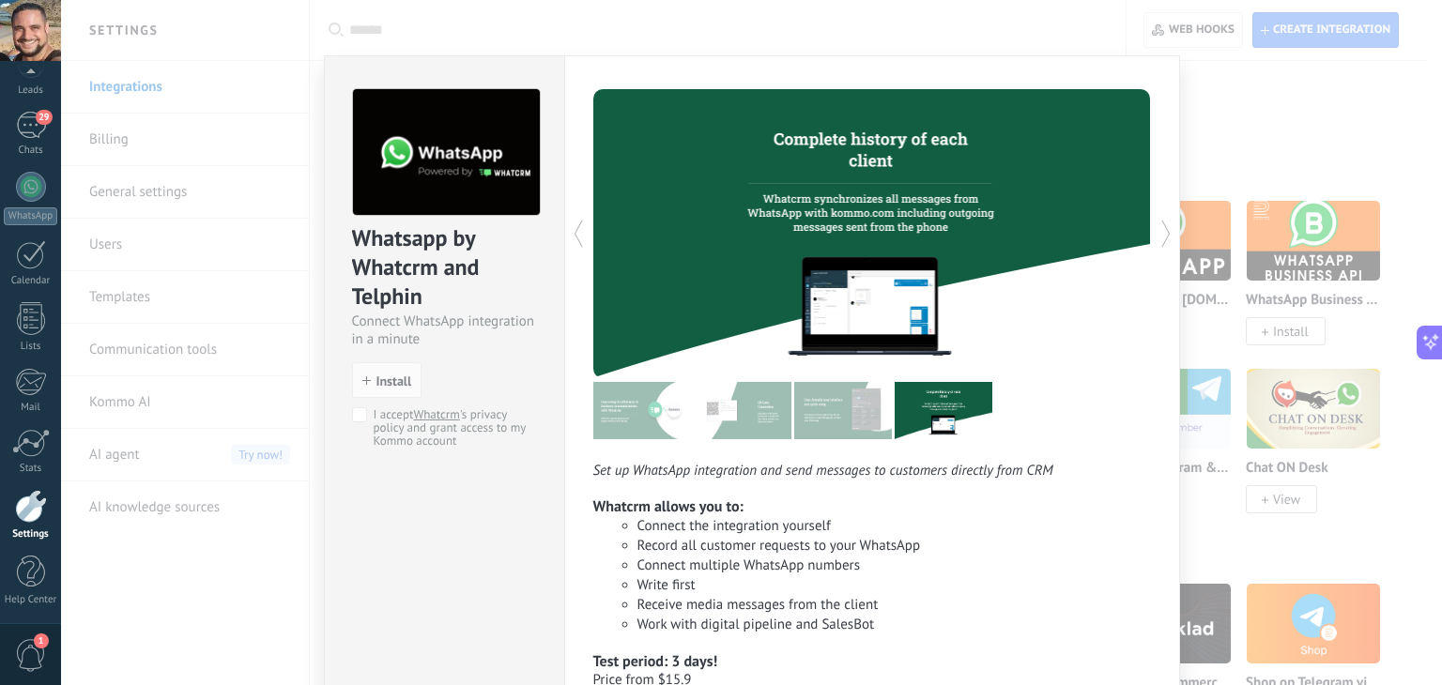
click at [1143, 227] on div at bounding box center [1011, 233] width 279 height 289
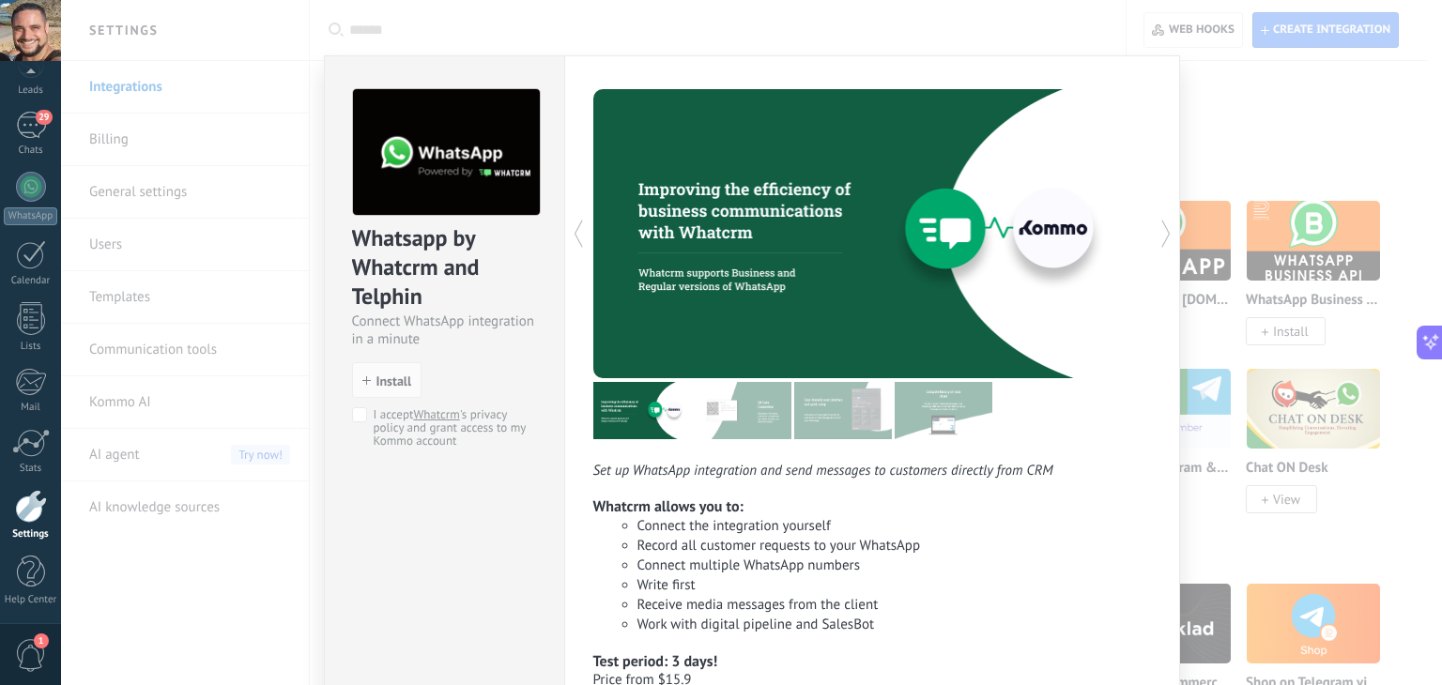
click at [1143, 227] on div at bounding box center [1011, 233] width 279 height 289
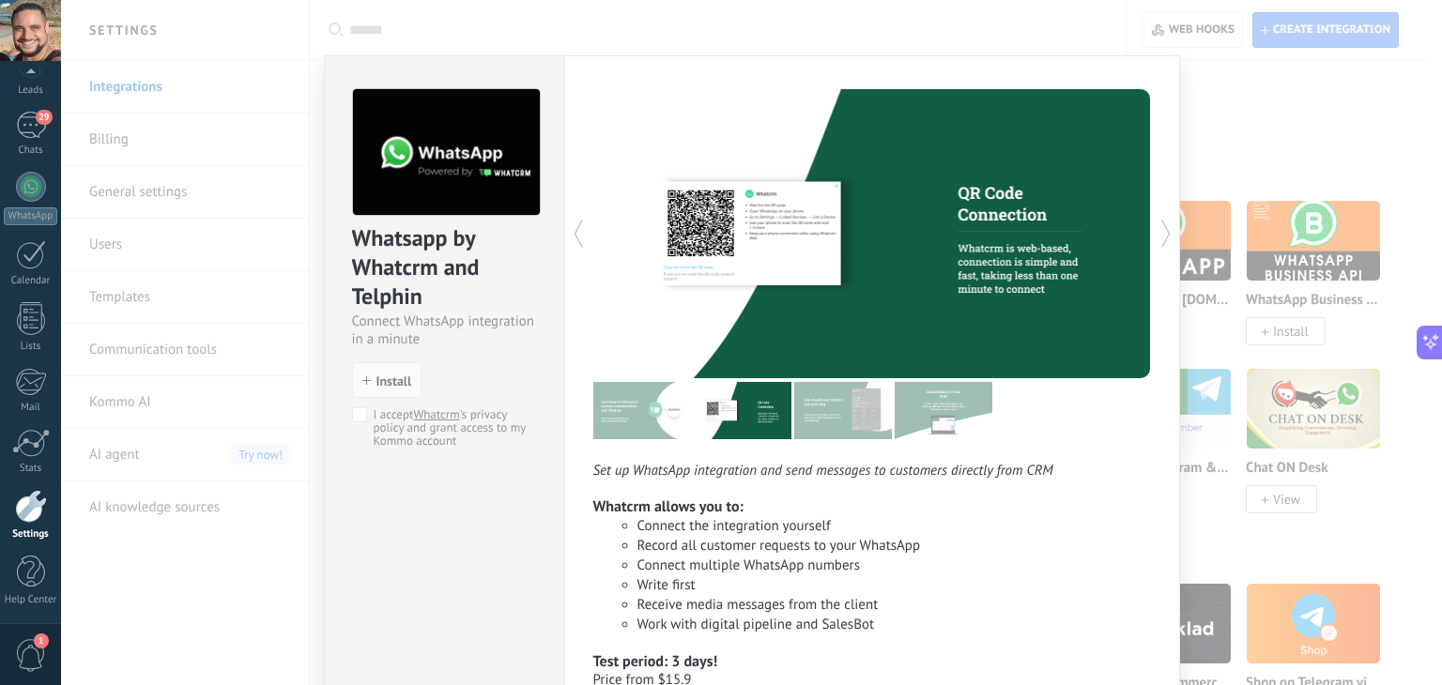
click at [1143, 227] on div at bounding box center [1011, 233] width 279 height 289
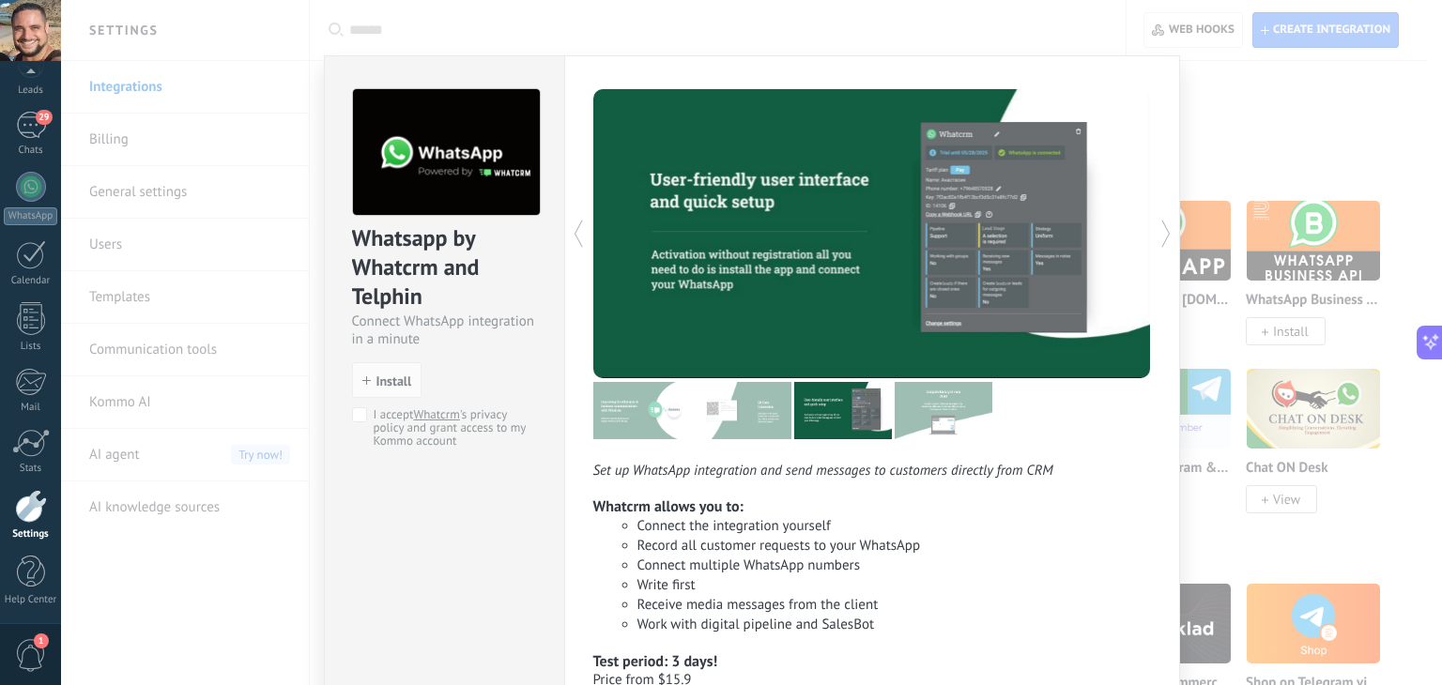
click at [983, 252] on div at bounding box center [1011, 233] width 279 height 289
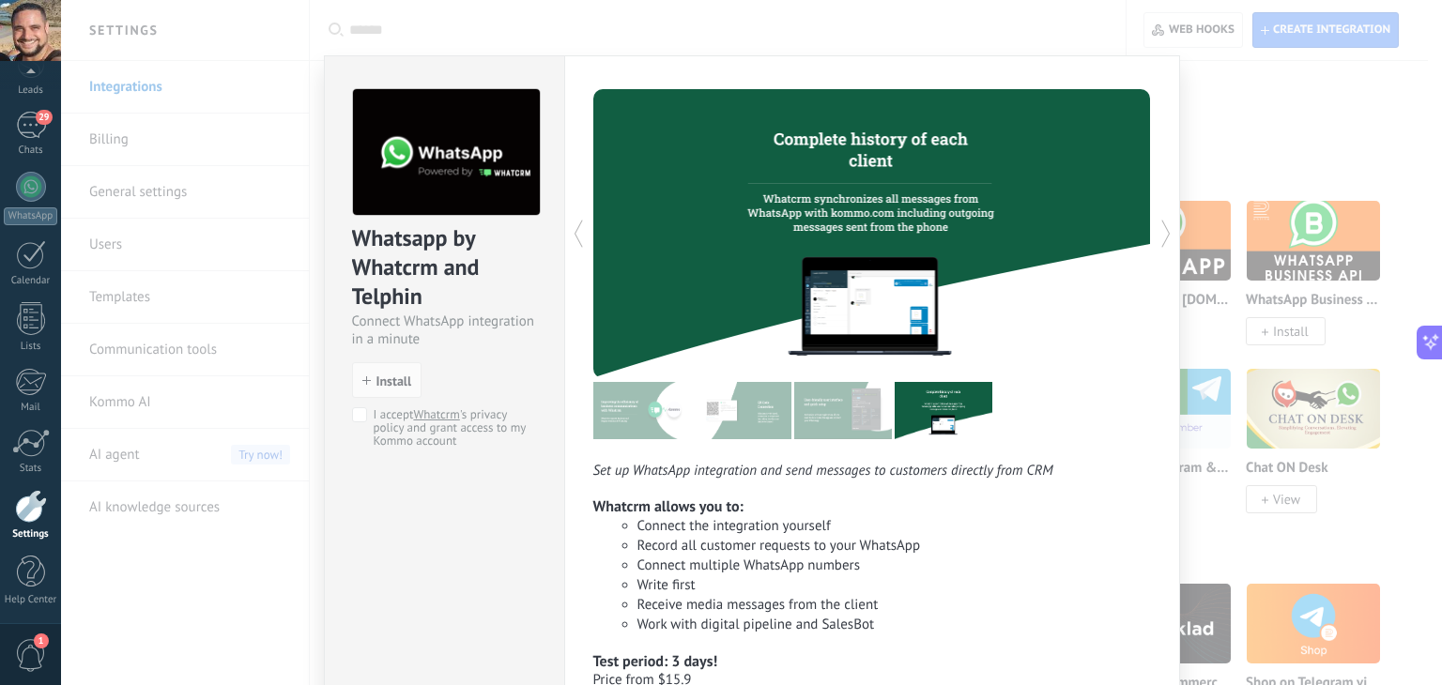
scroll to position [173, 0]
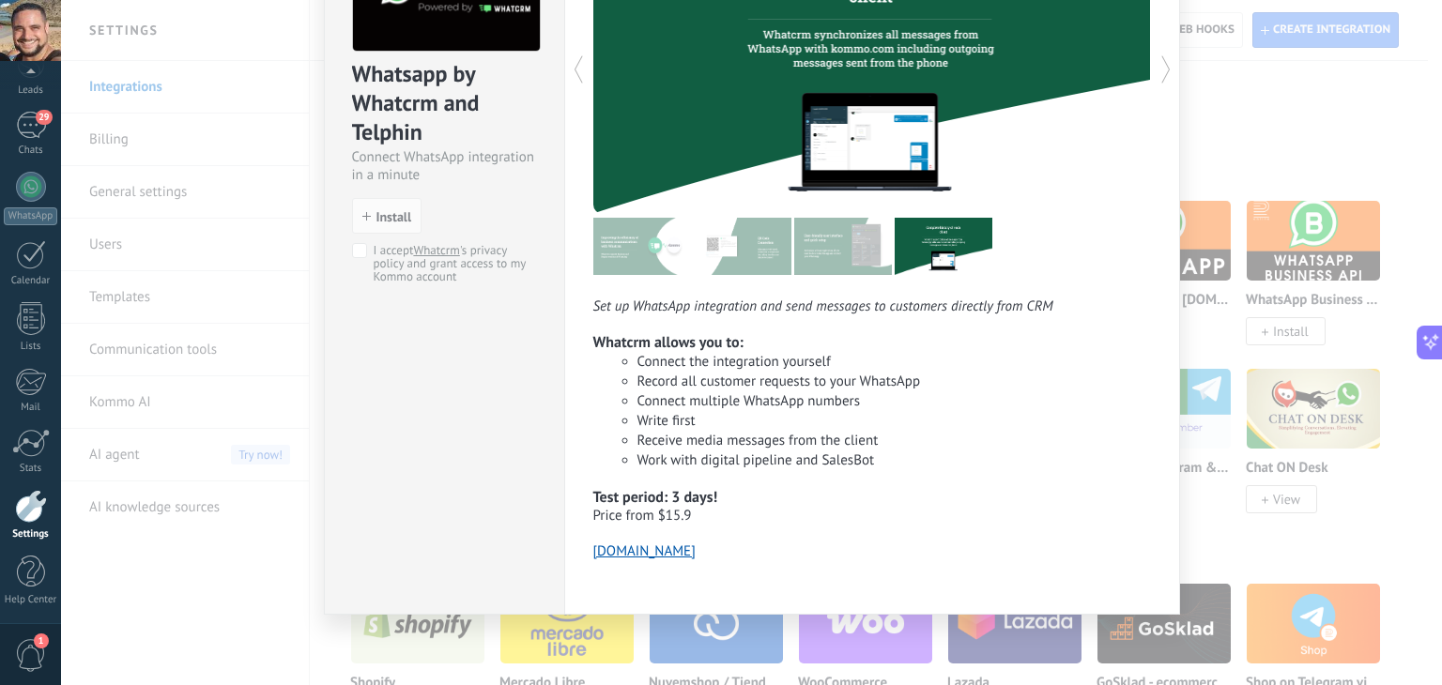
click at [1313, 160] on div "Whatsapp by Whatcrm and Telphin Connect WhatsApp integration in a minute instal…" at bounding box center [751, 342] width 1381 height 685
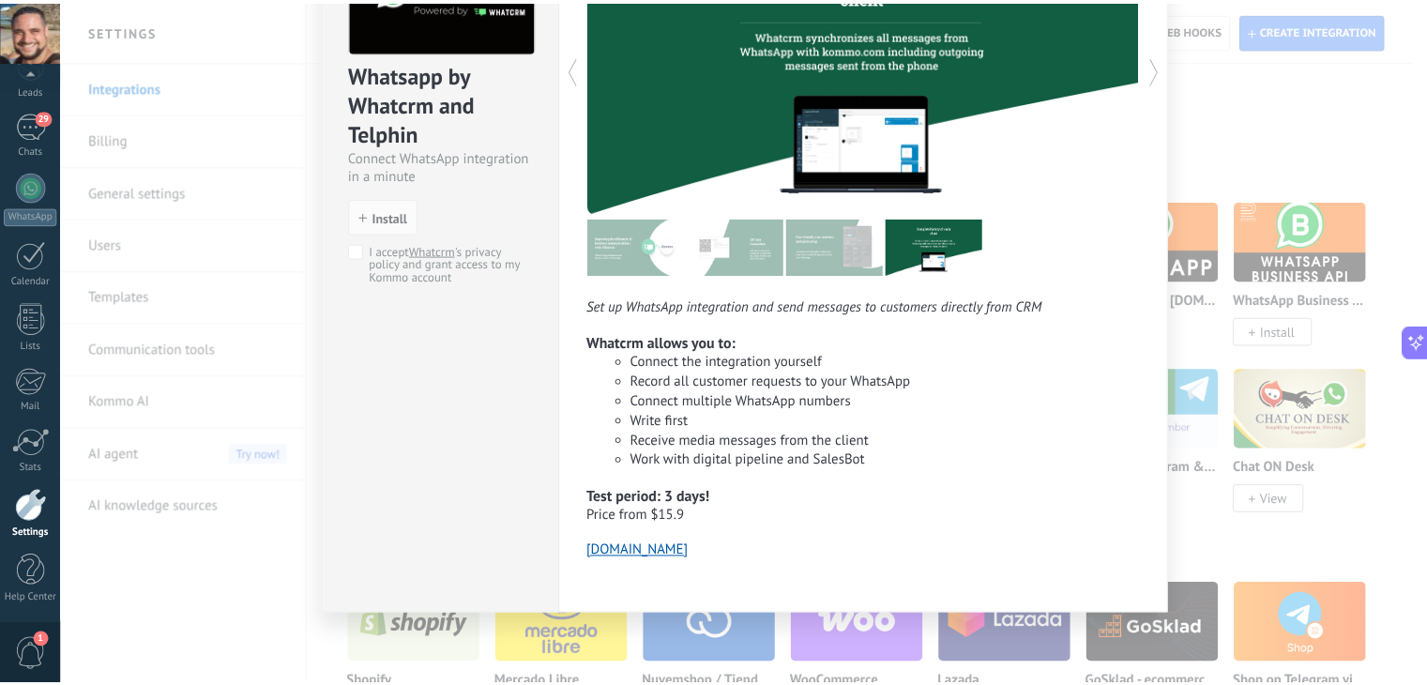
scroll to position [0, 0]
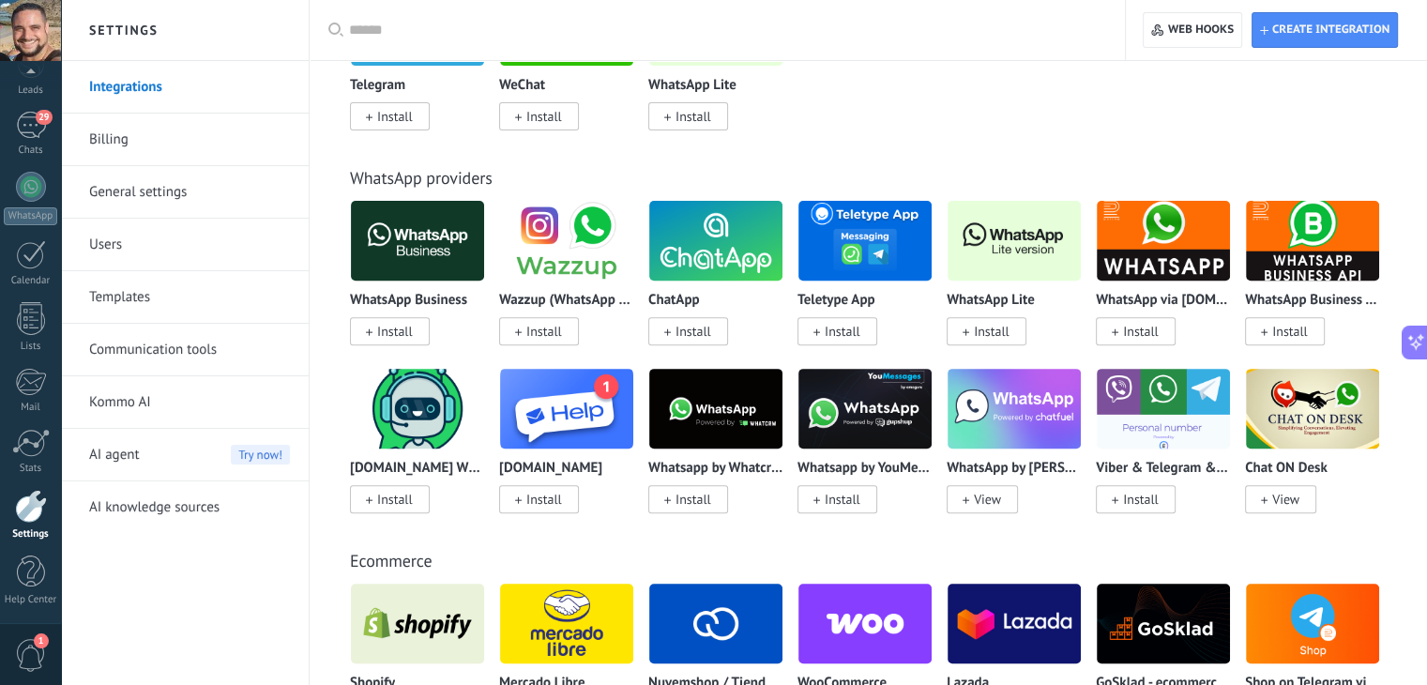
click at [866, 417] on img at bounding box center [865, 408] width 133 height 91
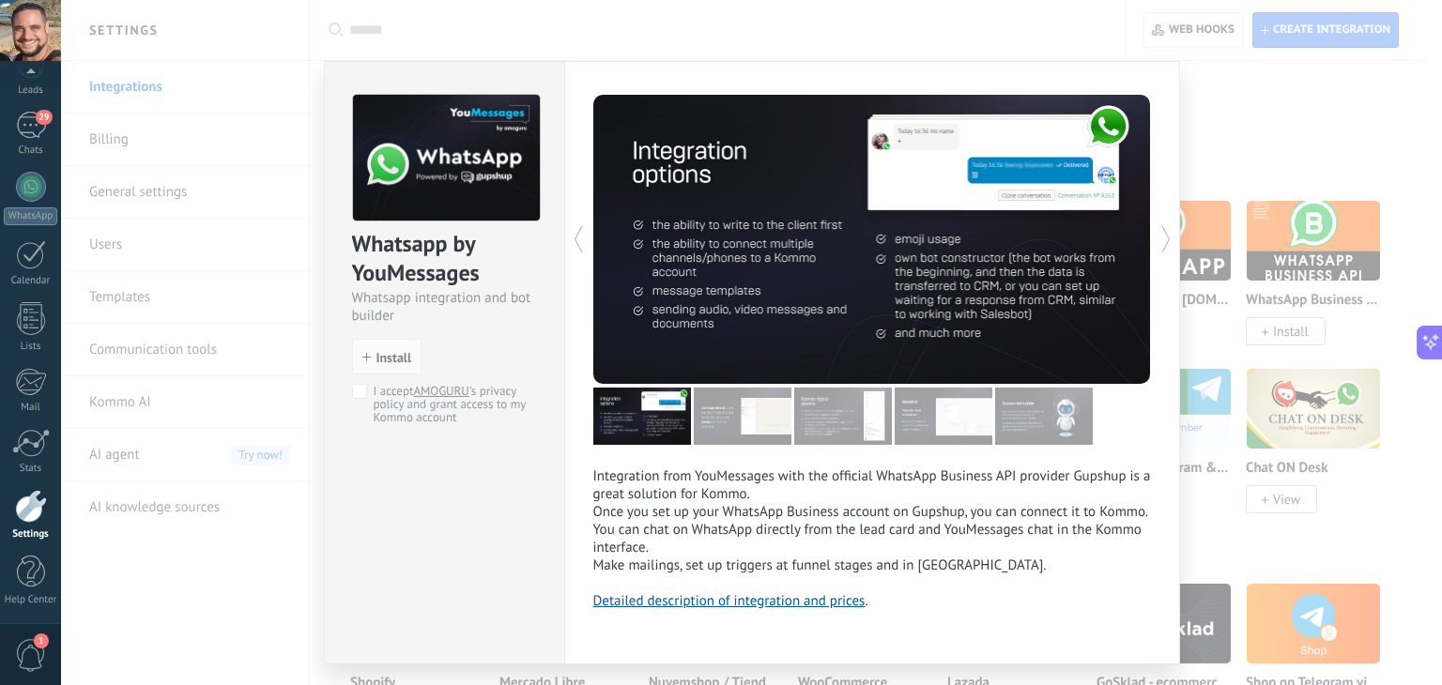
click at [1156, 228] on icon at bounding box center [1165, 240] width 19 height 38
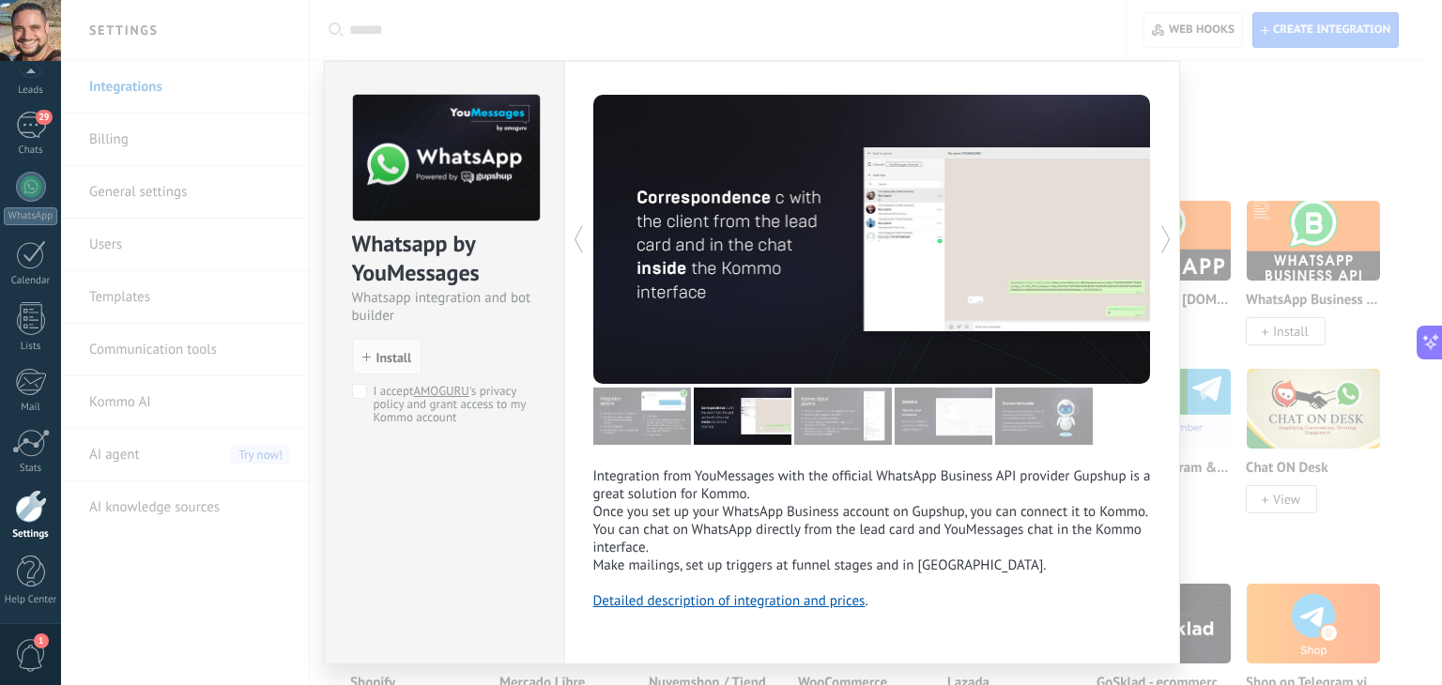
click at [1160, 233] on icon at bounding box center [1165, 240] width 19 height 38
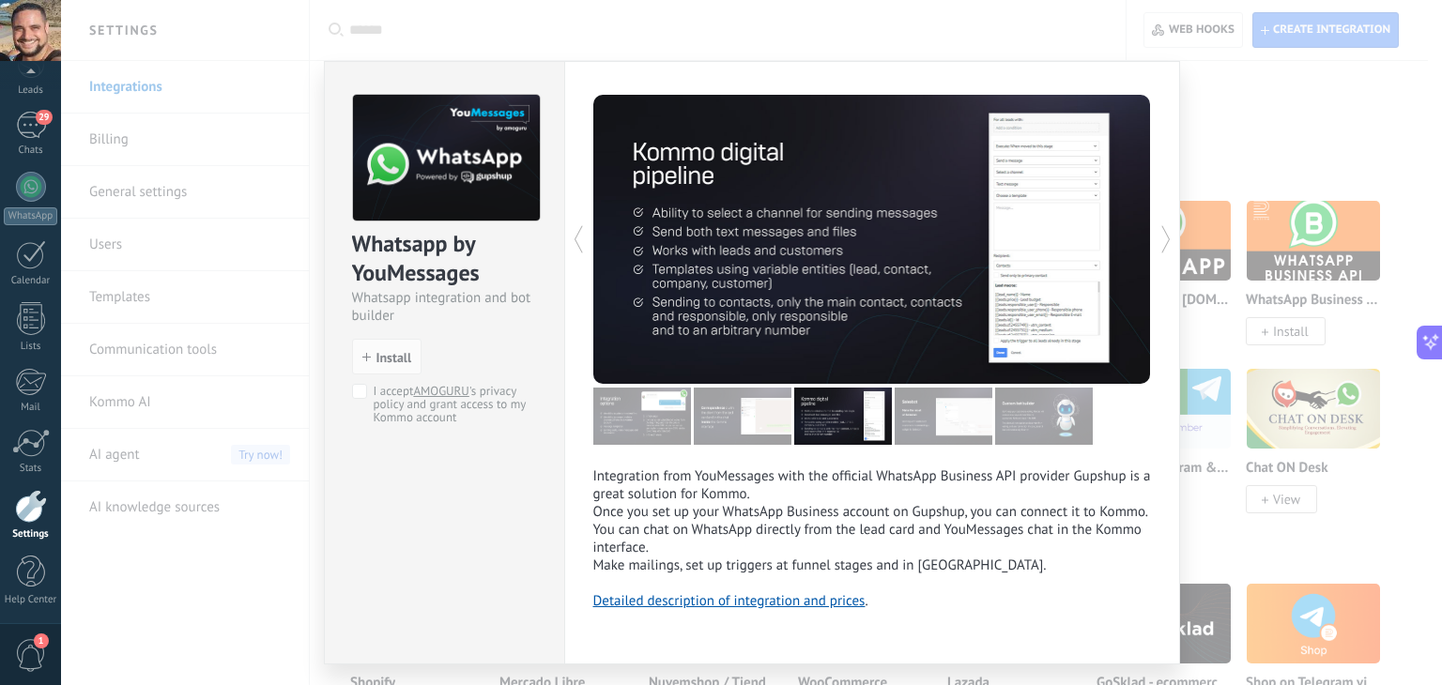
click at [1279, 144] on div "Whatsapp by YouMessages Whatsapp integration and bot builder install Install I …" at bounding box center [751, 342] width 1381 height 685
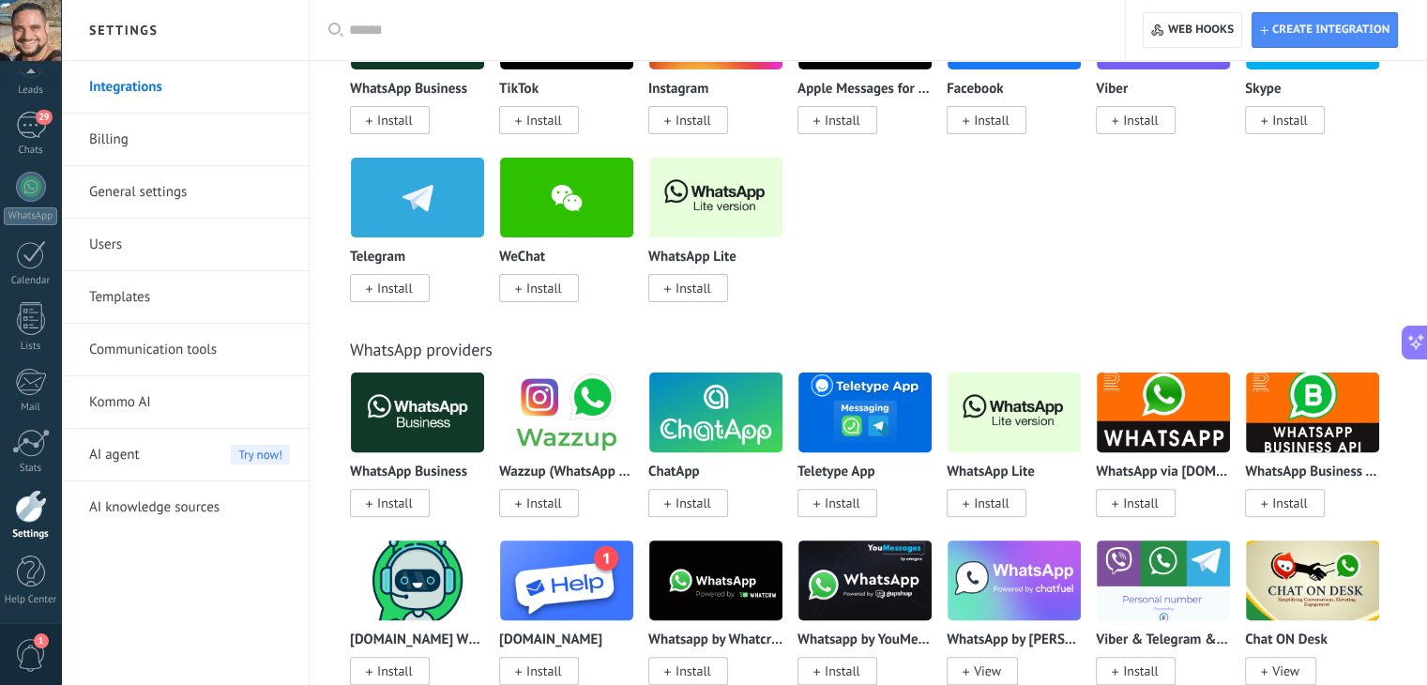
scroll to position [586, 0]
